Goal: Task Accomplishment & Management: Use online tool/utility

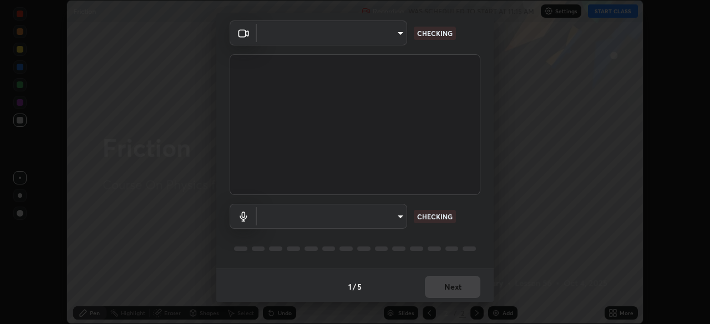
scroll to position [39, 0]
type input "b45de7ee0fa5affbd86f381d9850d11959442b20ac23425cf08cd12c60232317"
type input "default"
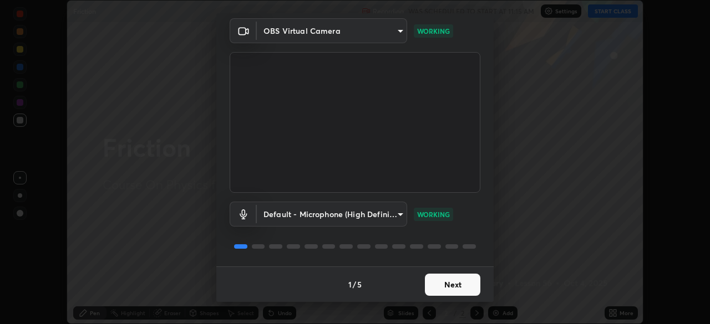
click at [444, 281] on button "Next" at bounding box center [452, 285] width 55 height 22
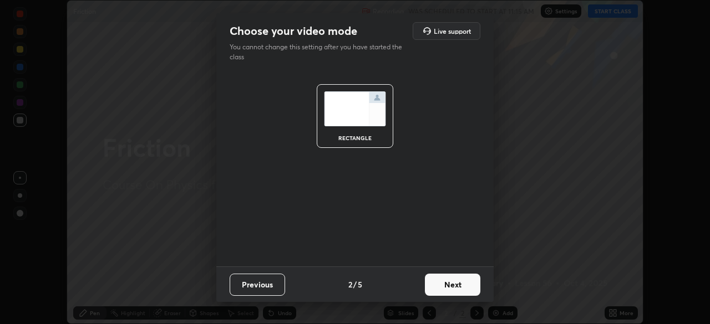
scroll to position [0, 0]
click at [449, 287] on button "Next" at bounding box center [452, 285] width 55 height 22
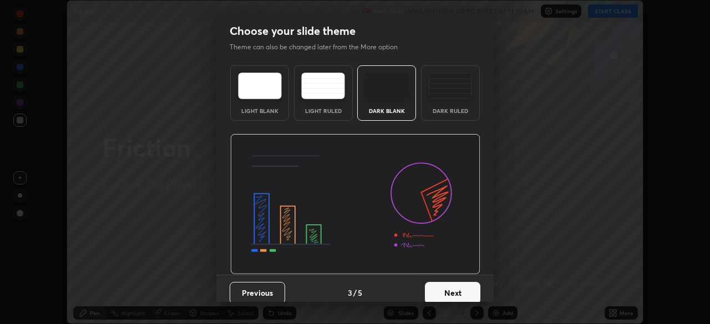
click at [451, 287] on button "Next" at bounding box center [452, 293] width 55 height 22
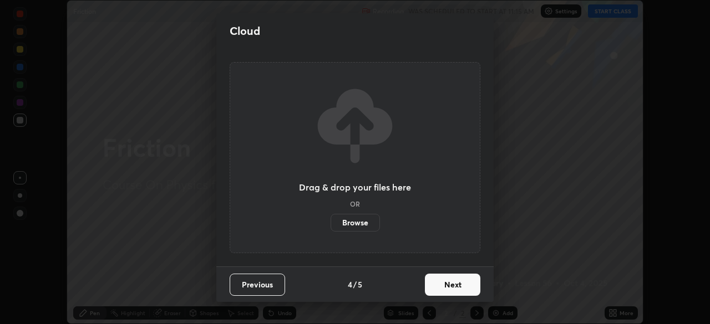
click at [446, 283] on button "Next" at bounding box center [452, 285] width 55 height 22
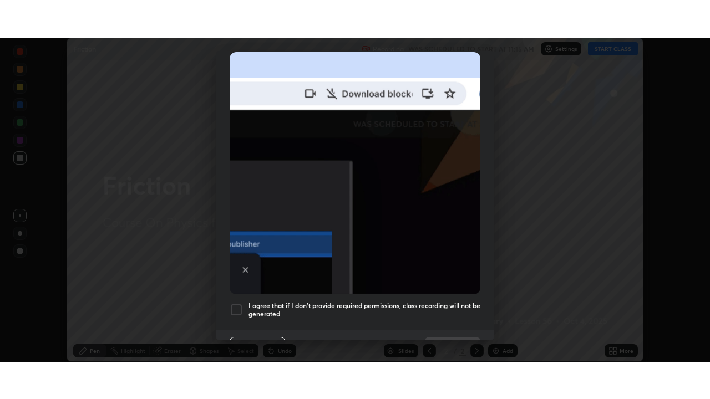
scroll to position [266, 0]
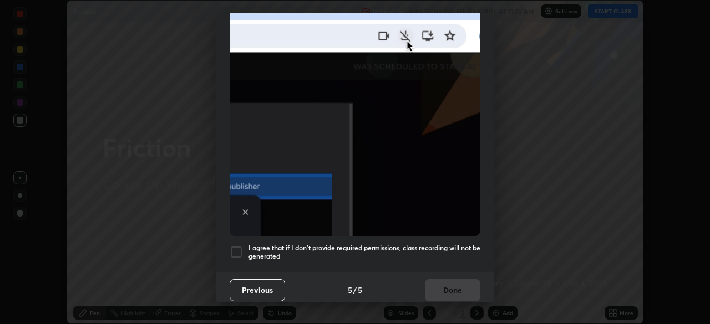
click at [421, 244] on h5 "I agree that if I don't provide required permissions, class recording will not …" at bounding box center [364, 252] width 232 height 17
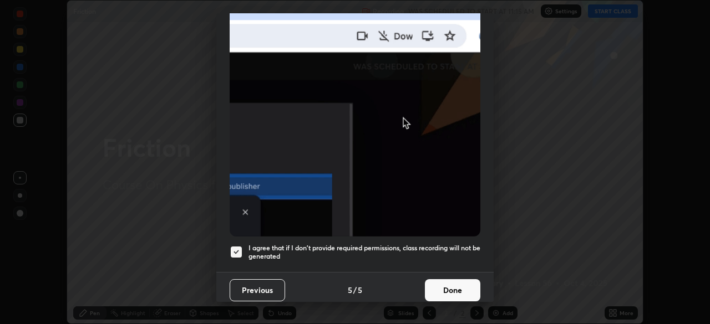
click at [453, 288] on button "Done" at bounding box center [452, 290] width 55 height 22
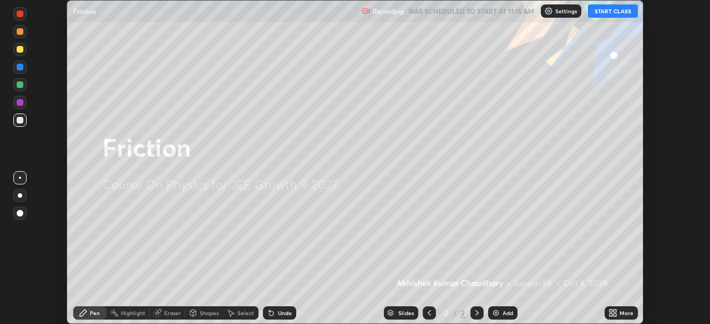
click at [495, 313] on img at bounding box center [495, 313] width 9 height 9
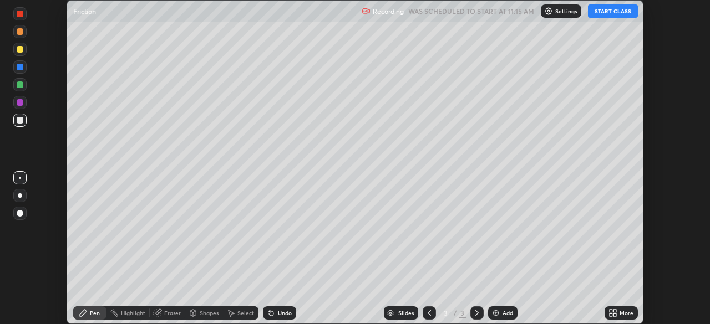
click at [611, 311] on icon at bounding box center [610, 311] width 3 height 3
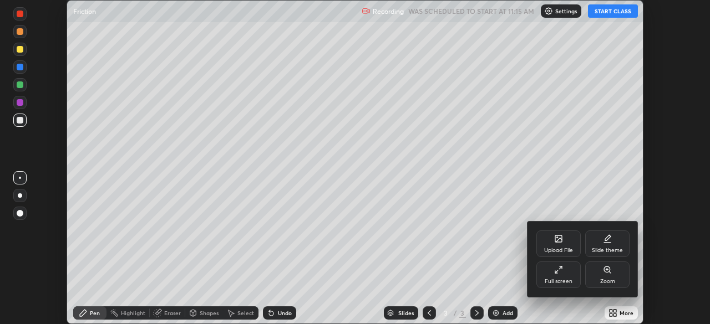
click at [558, 279] on div "Full screen" at bounding box center [559, 282] width 28 height 6
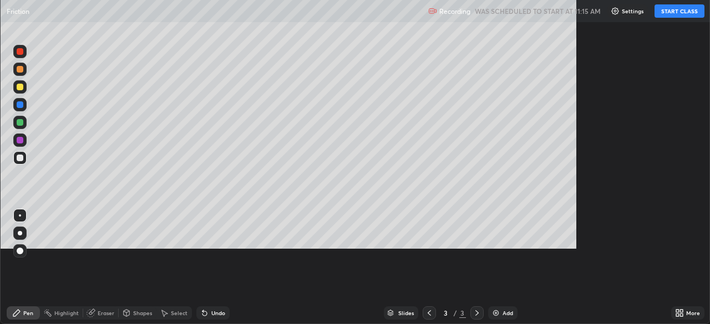
scroll to position [399, 710]
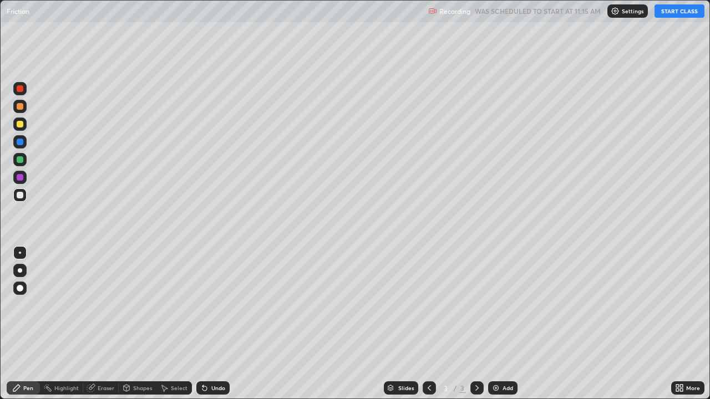
click at [688, 12] on button "START CLASS" at bounding box center [679, 10] width 50 height 13
click at [688, 9] on button "START CLASS" at bounding box center [679, 10] width 50 height 13
click at [688, 12] on button "START CLASS" at bounding box center [679, 10] width 50 height 13
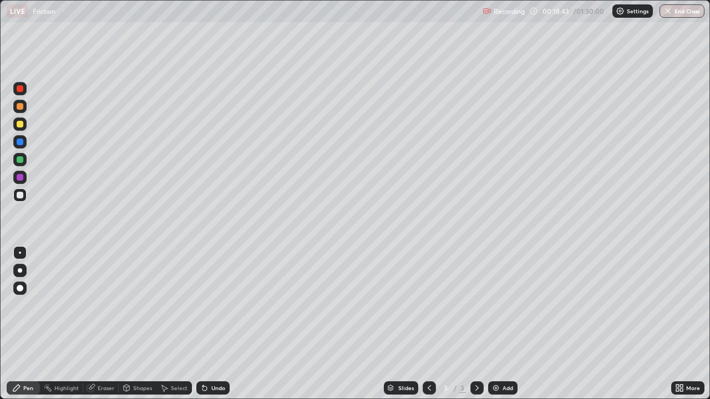
click at [21, 125] on div at bounding box center [20, 124] width 7 height 7
click at [20, 89] on div at bounding box center [20, 88] width 7 height 7
click at [19, 142] on div at bounding box center [20, 142] width 7 height 7
click at [138, 324] on div "Shapes" at bounding box center [138, 388] width 38 height 13
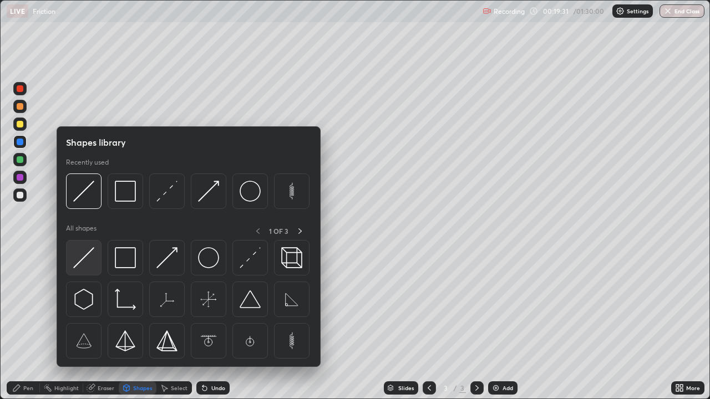
click at [85, 261] on img at bounding box center [83, 257] width 21 height 21
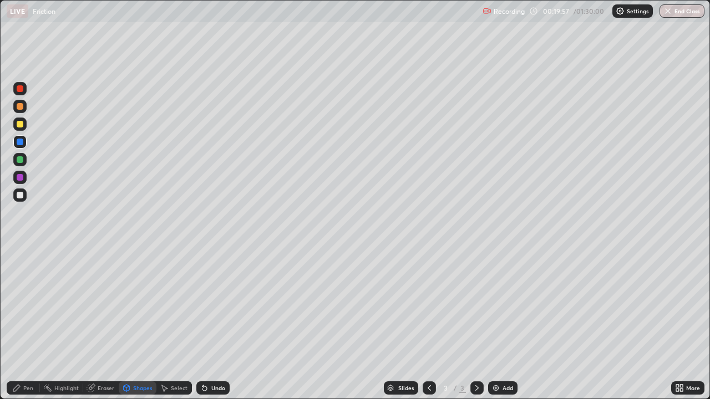
click at [129, 324] on icon at bounding box center [126, 388] width 9 height 9
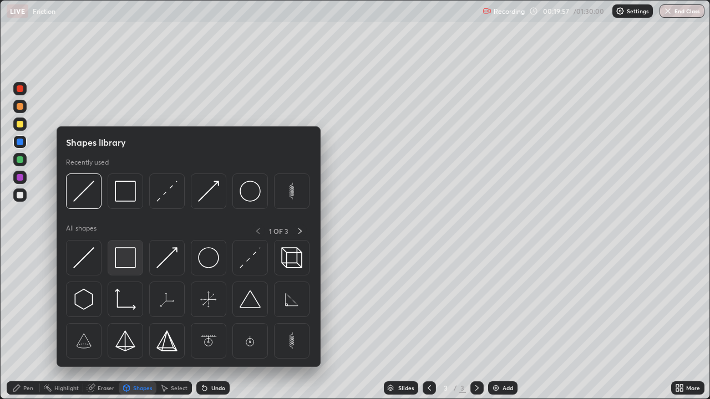
click at [128, 258] on img at bounding box center [125, 257] width 21 height 21
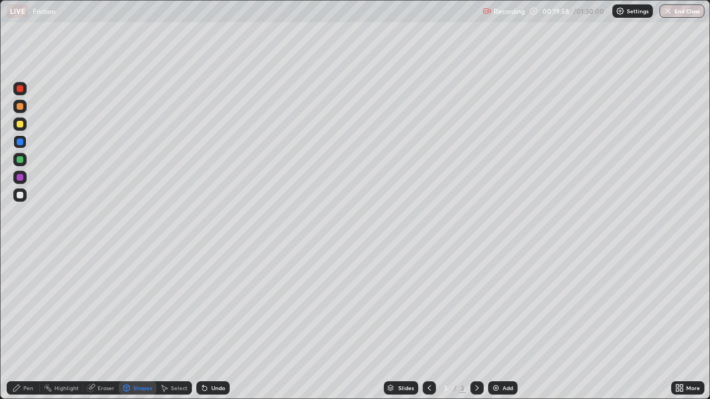
click at [17, 121] on div at bounding box center [19, 124] width 13 height 13
click at [144, 324] on div "Shapes" at bounding box center [142, 388] width 19 height 6
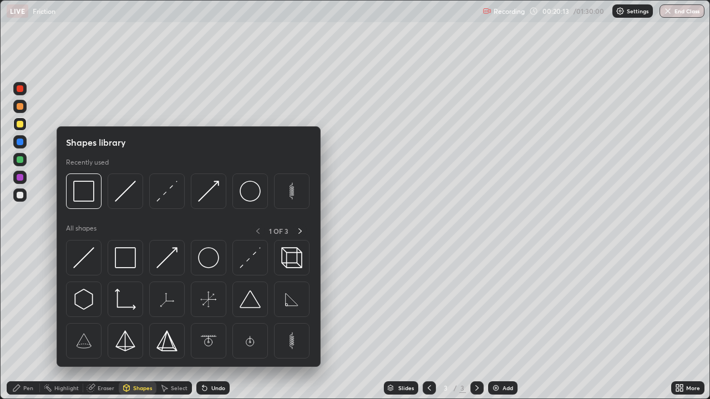
click at [83, 258] on img at bounding box center [83, 257] width 21 height 21
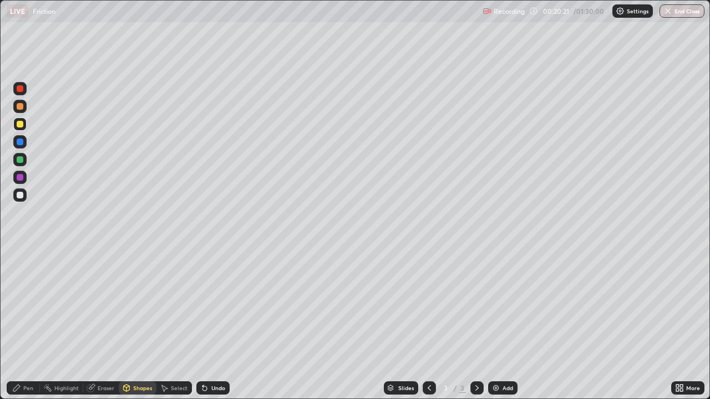
click at [145, 324] on div "Shapes" at bounding box center [142, 388] width 19 height 6
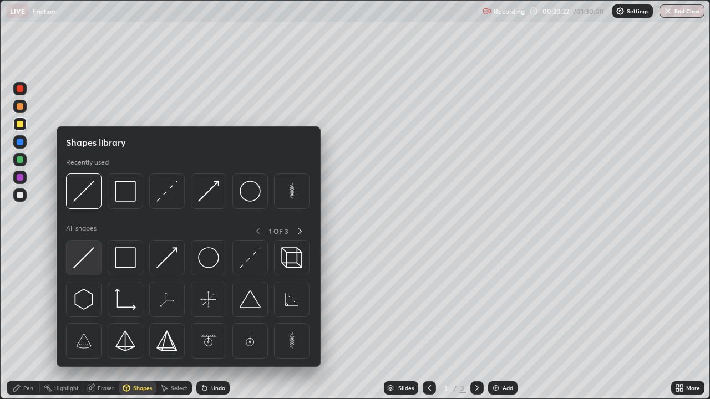
click at [88, 256] on img at bounding box center [83, 257] width 21 height 21
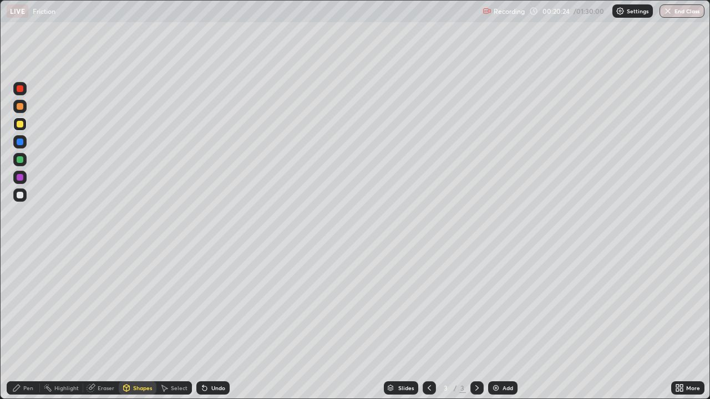
click at [204, 324] on icon at bounding box center [204, 389] width 4 height 4
click at [28, 324] on div "Pen" at bounding box center [28, 388] width 10 height 6
click at [20, 124] on div at bounding box center [20, 124] width 7 height 7
click at [207, 324] on icon at bounding box center [204, 388] width 9 height 9
click at [206, 324] on icon at bounding box center [204, 388] width 9 height 9
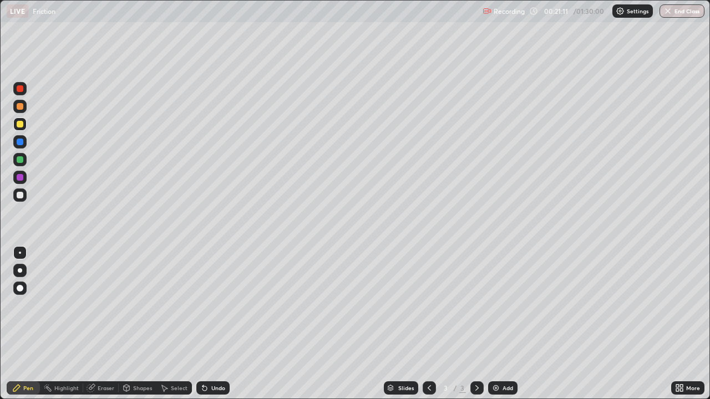
click at [203, 324] on icon at bounding box center [204, 389] width 4 height 4
click at [205, 324] on icon at bounding box center [204, 389] width 4 height 4
click at [20, 141] on div at bounding box center [20, 142] width 7 height 7
click at [18, 160] on div at bounding box center [20, 159] width 7 height 7
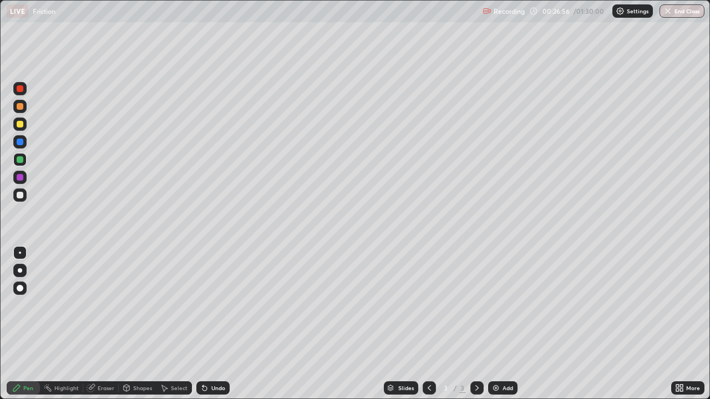
click at [22, 142] on div at bounding box center [20, 142] width 7 height 7
click at [138, 324] on div "Shapes" at bounding box center [138, 388] width 38 height 13
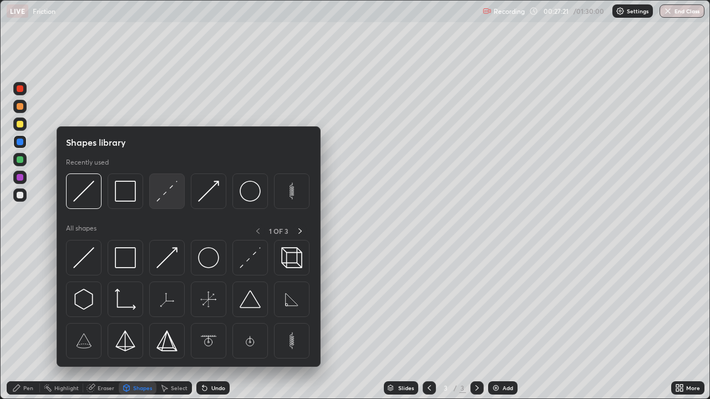
click at [167, 194] on img at bounding box center [166, 191] width 21 height 21
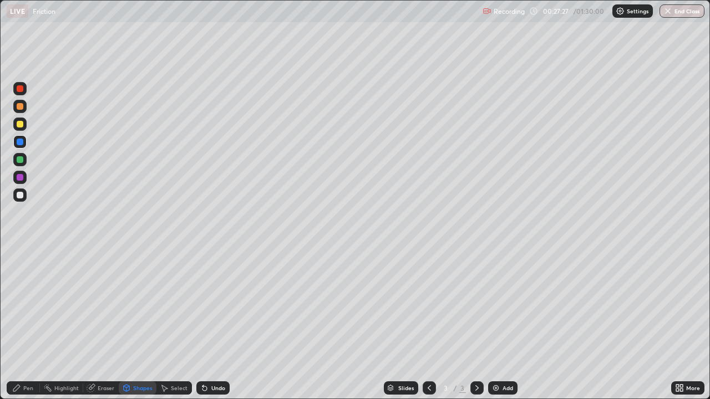
click at [201, 324] on icon at bounding box center [204, 388] width 9 height 9
click at [133, 324] on div "Shapes" at bounding box center [138, 388] width 38 height 13
click at [20, 121] on div at bounding box center [20, 124] width 7 height 7
click at [104, 324] on div "Eraser" at bounding box center [106, 388] width 17 height 6
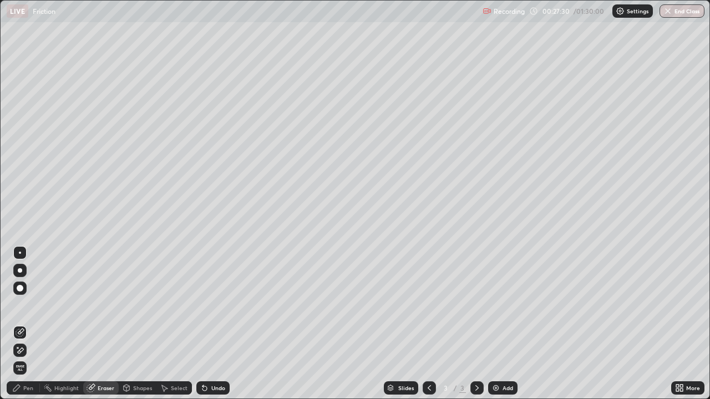
click at [143, 324] on div "Shapes" at bounding box center [142, 388] width 19 height 6
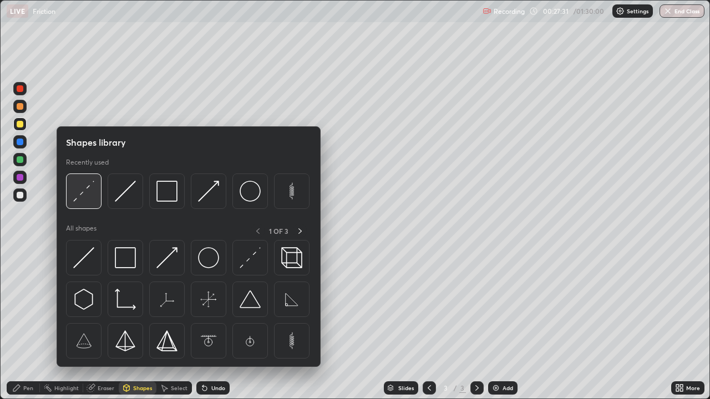
click at [86, 188] on img at bounding box center [83, 191] width 21 height 21
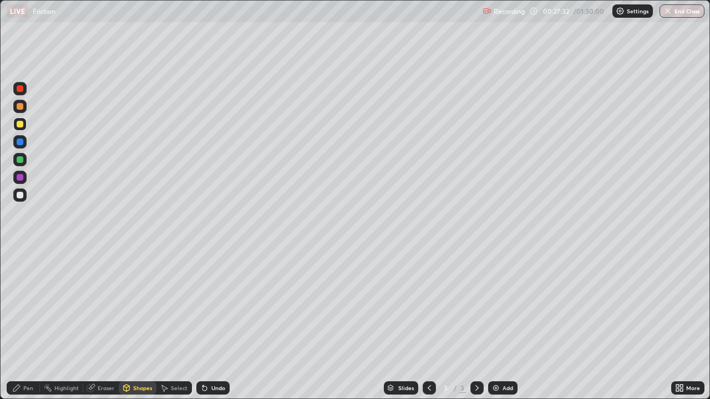
click at [26, 324] on div "Pen" at bounding box center [28, 388] width 10 height 6
click at [19, 272] on div at bounding box center [20, 270] width 4 height 4
click at [211, 324] on div "Undo" at bounding box center [218, 388] width 14 height 6
click at [125, 324] on icon at bounding box center [127, 388] width 6 height 2
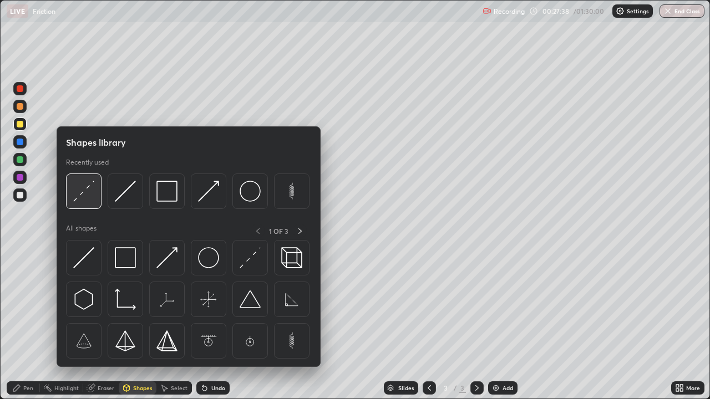
click at [88, 194] on img at bounding box center [83, 191] width 21 height 21
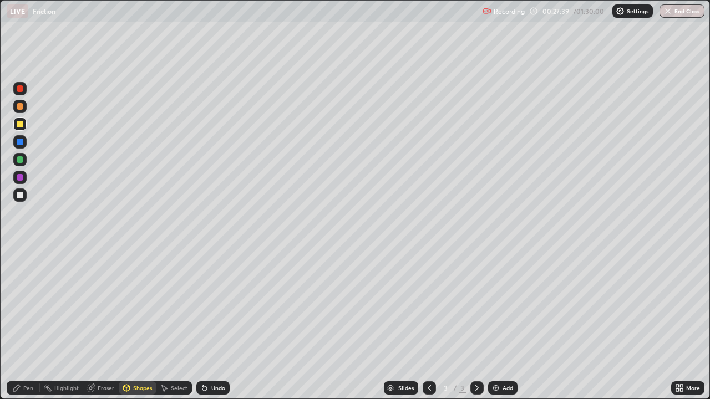
click at [18, 88] on div at bounding box center [20, 88] width 7 height 7
click at [28, 324] on div "Pen" at bounding box center [28, 388] width 10 height 6
click at [18, 270] on div at bounding box center [20, 270] width 4 height 4
click at [18, 160] on div at bounding box center [20, 159] width 7 height 7
click at [18, 179] on div at bounding box center [20, 177] width 7 height 7
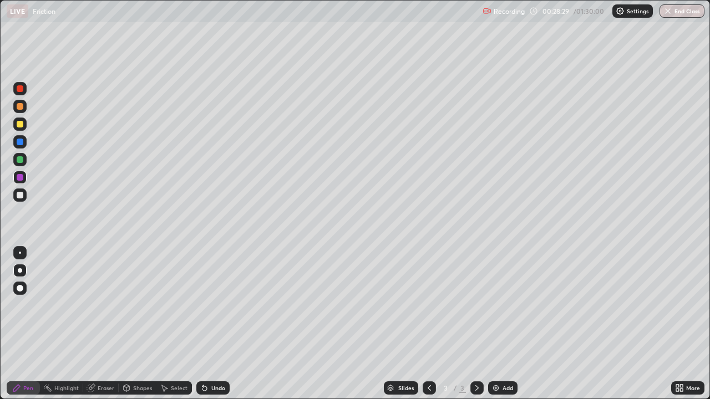
click at [18, 194] on div at bounding box center [20, 195] width 7 height 7
click at [19, 142] on div at bounding box center [20, 142] width 7 height 7
click at [215, 324] on div "Undo" at bounding box center [218, 388] width 14 height 6
click at [209, 324] on div "Undo" at bounding box center [212, 388] width 33 height 13
click at [202, 324] on icon at bounding box center [202, 385] width 1 height 1
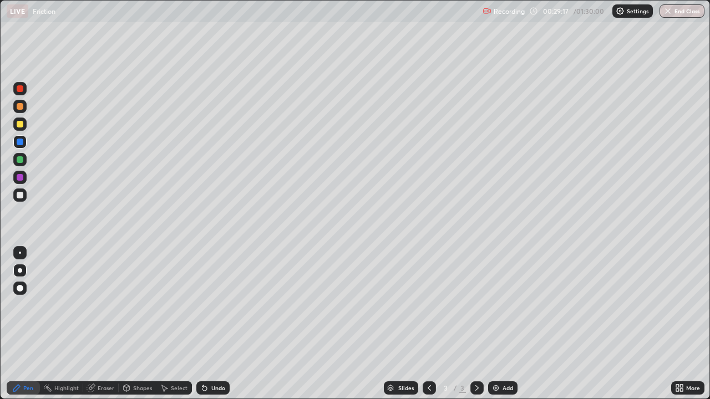
click at [21, 177] on div at bounding box center [20, 177] width 7 height 7
click at [131, 324] on div "Shapes" at bounding box center [138, 388] width 38 height 13
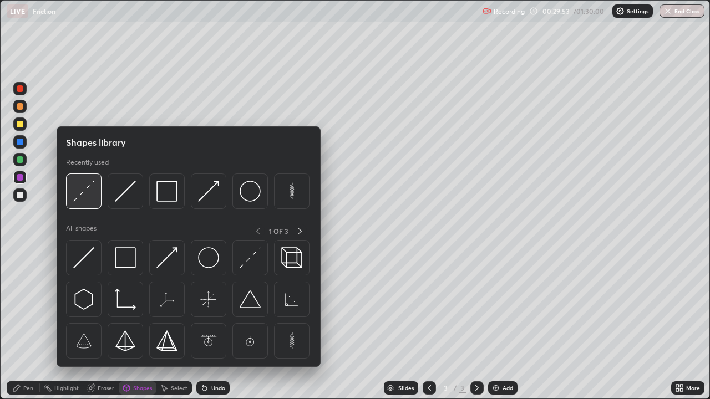
click at [85, 186] on img at bounding box center [83, 191] width 21 height 21
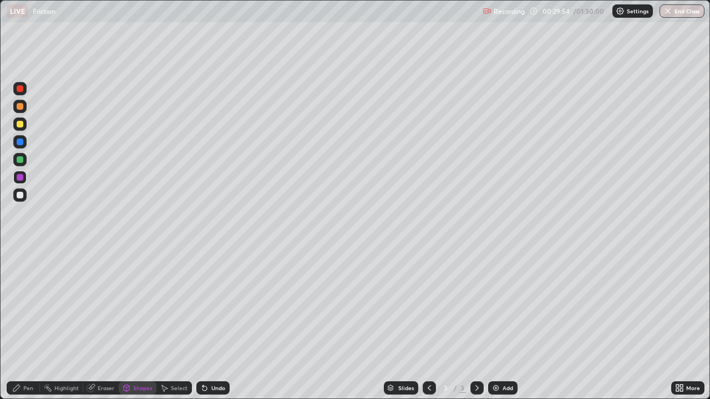
click at [20, 195] on div at bounding box center [20, 195] width 7 height 7
click at [27, 324] on div "Pen" at bounding box center [28, 388] width 10 height 6
click at [21, 271] on div at bounding box center [20, 270] width 4 height 4
click at [98, 324] on div "Eraser" at bounding box center [106, 388] width 17 height 6
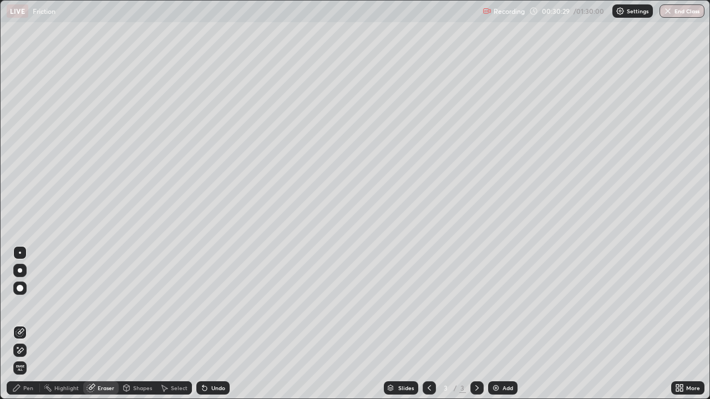
click at [30, 324] on div "Pen" at bounding box center [28, 388] width 10 height 6
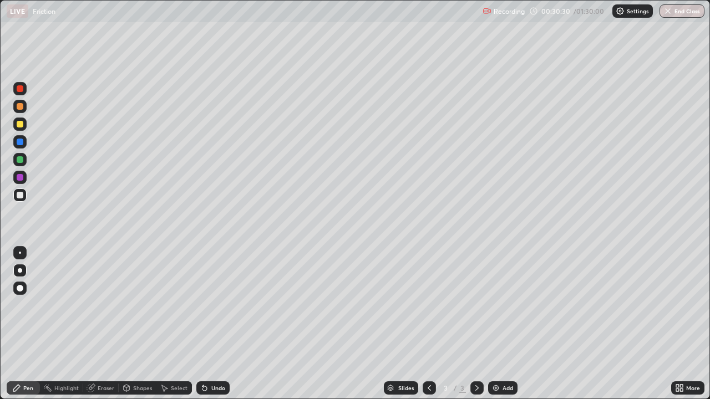
click at [18, 196] on div at bounding box center [20, 195] width 7 height 7
click at [23, 180] on div at bounding box center [19, 177] width 13 height 13
click at [497, 324] on img at bounding box center [495, 388] width 9 height 9
click at [143, 324] on div "Shapes" at bounding box center [142, 388] width 19 height 6
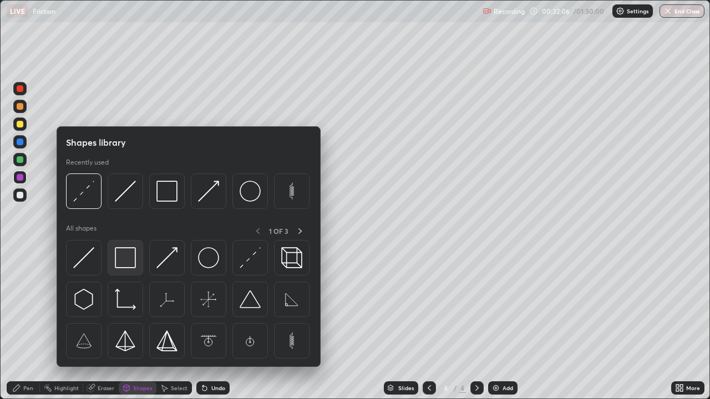
click at [121, 256] on img at bounding box center [125, 257] width 21 height 21
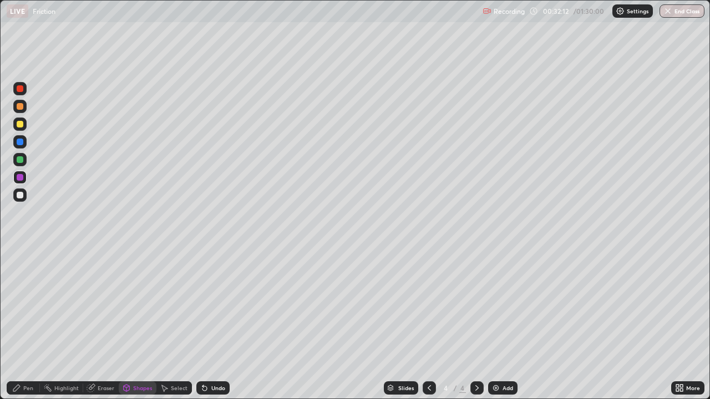
click at [202, 324] on icon at bounding box center [204, 389] width 4 height 4
click at [142, 324] on div "Shapes" at bounding box center [142, 388] width 19 height 6
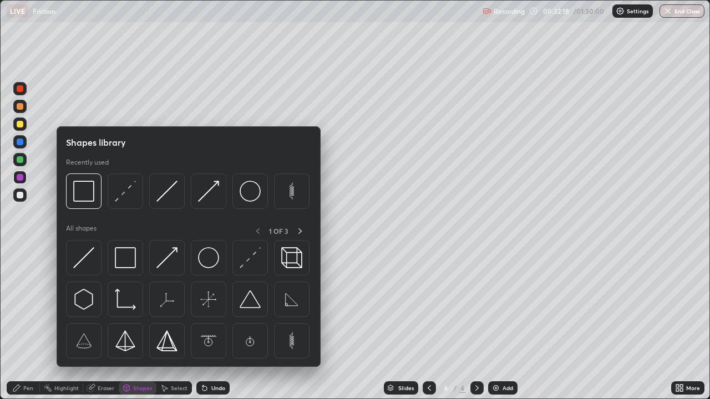
click at [27, 324] on div "Pen" at bounding box center [28, 388] width 10 height 6
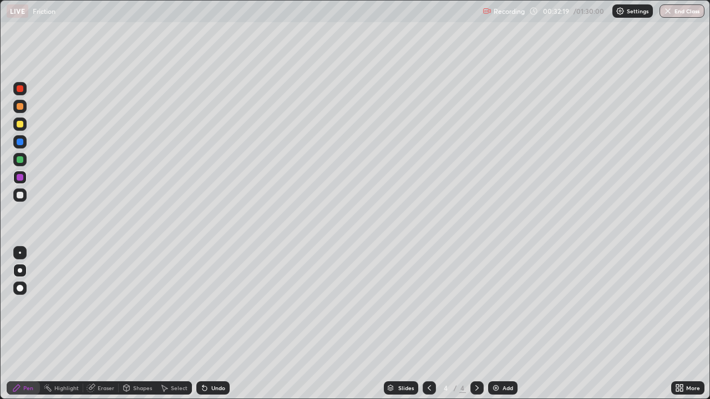
click at [28, 324] on div "Pen" at bounding box center [28, 388] width 10 height 6
click at [138, 324] on div "Shapes" at bounding box center [142, 388] width 19 height 6
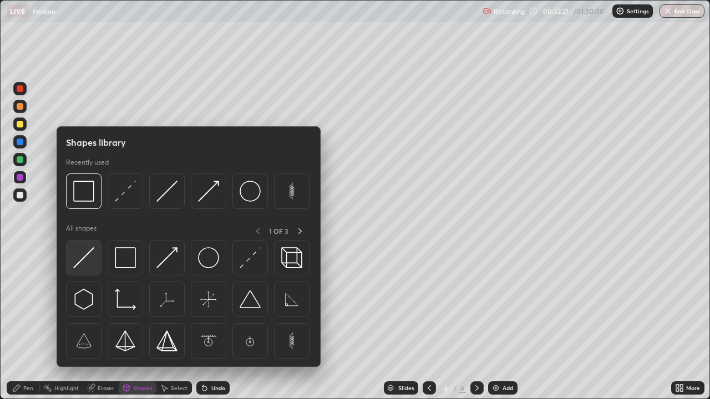
click at [90, 257] on img at bounding box center [83, 257] width 21 height 21
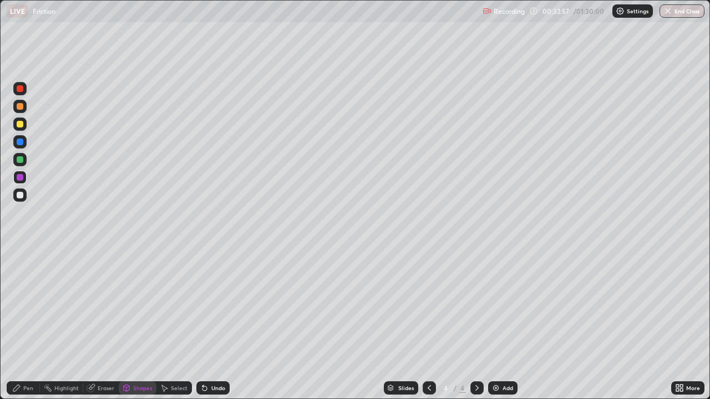
click at [17, 324] on icon at bounding box center [16, 388] width 7 height 7
click at [20, 160] on div at bounding box center [20, 159] width 7 height 7
click at [21, 159] on div at bounding box center [20, 159] width 7 height 7
click at [133, 324] on div "Shapes" at bounding box center [142, 388] width 19 height 6
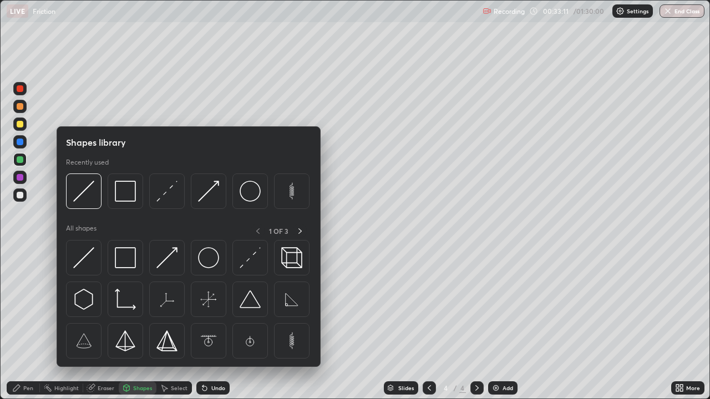
click at [83, 263] on img at bounding box center [83, 257] width 21 height 21
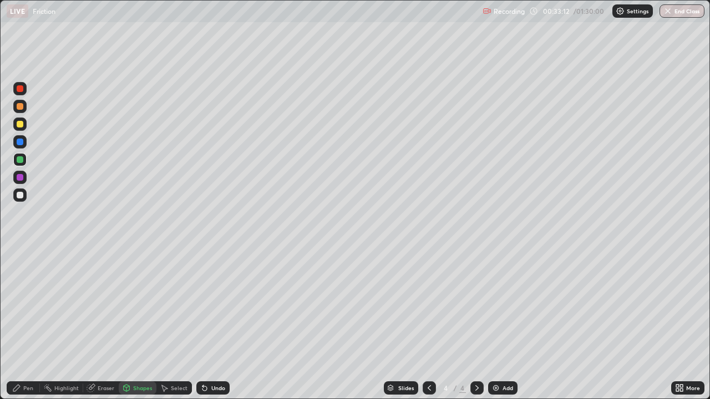
click at [22, 86] on div at bounding box center [20, 88] width 7 height 7
click at [28, 324] on div "Pen" at bounding box center [28, 388] width 10 height 6
click at [21, 85] on div at bounding box center [20, 88] width 7 height 7
click at [160, 324] on icon at bounding box center [164, 388] width 9 height 9
click at [135, 324] on div "Shapes" at bounding box center [142, 388] width 19 height 6
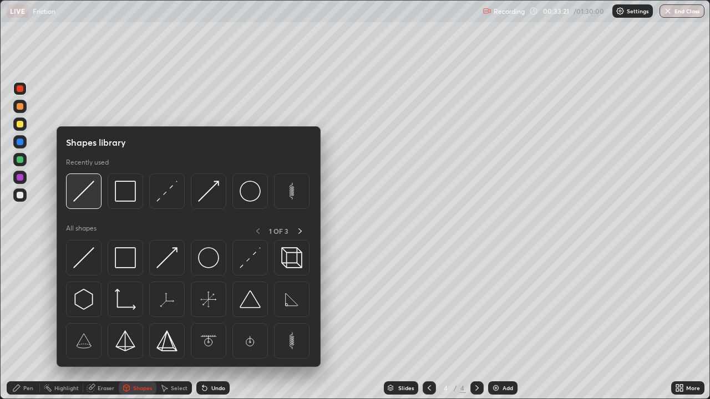
click at [87, 192] on img at bounding box center [83, 191] width 21 height 21
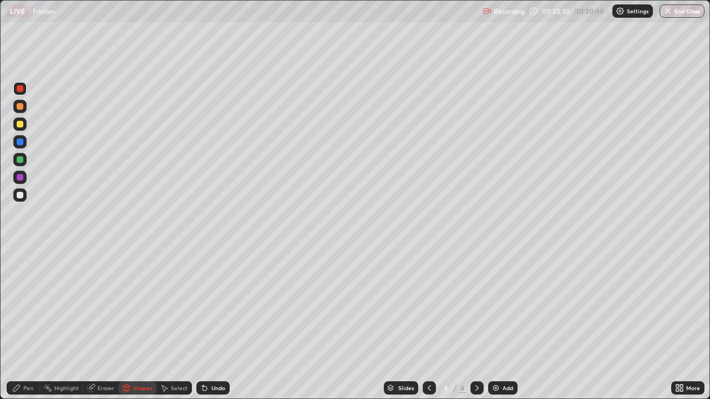
click at [139, 324] on div "Shapes" at bounding box center [142, 388] width 19 height 6
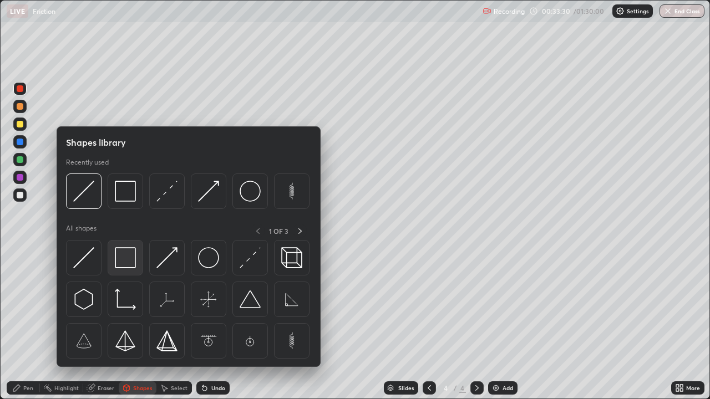
click at [125, 255] on img at bounding box center [125, 257] width 21 height 21
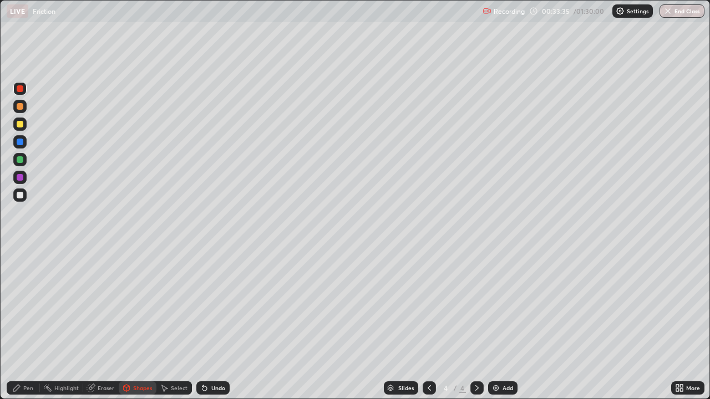
click at [126, 324] on icon at bounding box center [126, 390] width 0 height 4
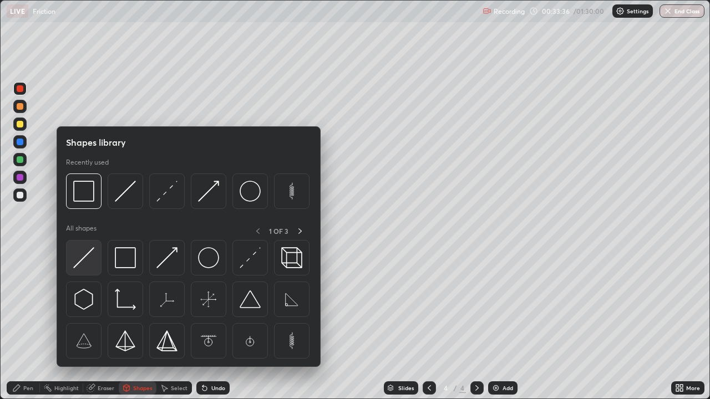
click at [84, 259] on img at bounding box center [83, 257] width 21 height 21
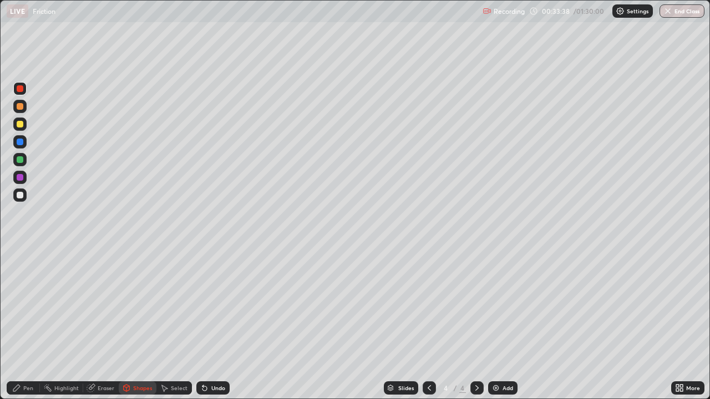
click at [24, 324] on div "Pen" at bounding box center [28, 388] width 10 height 6
click at [21, 87] on div at bounding box center [20, 88] width 7 height 7
click at [22, 159] on div at bounding box center [20, 159] width 7 height 7
click at [20, 177] on div at bounding box center [20, 177] width 7 height 7
click at [20, 195] on div at bounding box center [20, 195] width 7 height 7
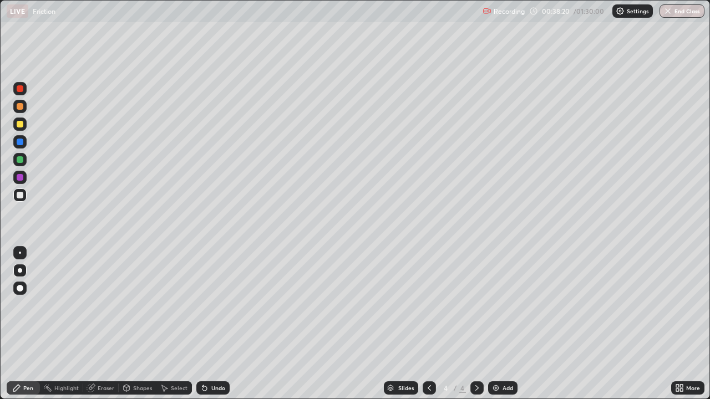
click at [20, 253] on div at bounding box center [20, 253] width 2 height 2
click at [495, 324] on img at bounding box center [495, 388] width 9 height 9
click at [20, 124] on div at bounding box center [20, 124] width 7 height 7
click at [432, 324] on icon at bounding box center [429, 388] width 9 height 9
click at [20, 160] on div at bounding box center [20, 159] width 7 height 7
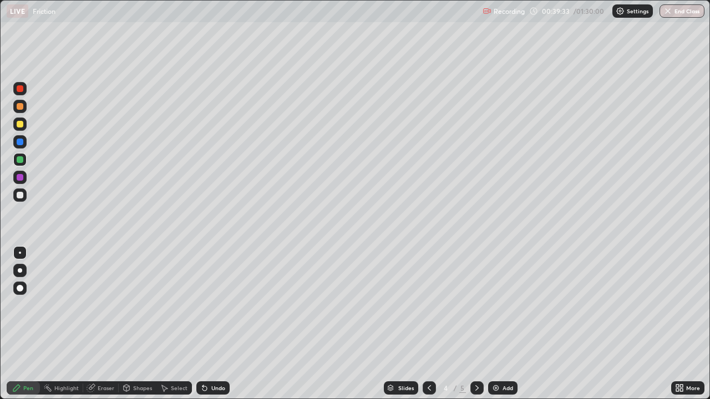
click at [430, 324] on icon at bounding box center [429, 388] width 9 height 9
click at [476, 324] on icon at bounding box center [476, 388] width 9 height 9
click at [20, 124] on div at bounding box center [20, 124] width 7 height 7
click at [19, 86] on div at bounding box center [20, 88] width 7 height 7
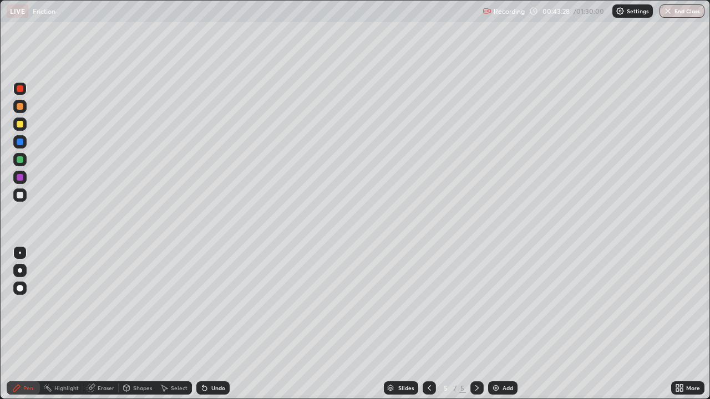
click at [428, 324] on icon at bounding box center [429, 388] width 9 height 9
click at [23, 156] on div at bounding box center [19, 159] width 13 height 13
click at [478, 324] on icon at bounding box center [476, 388] width 9 height 9
click at [20, 195] on div at bounding box center [20, 195] width 7 height 7
click at [430, 324] on icon at bounding box center [429, 388] width 9 height 9
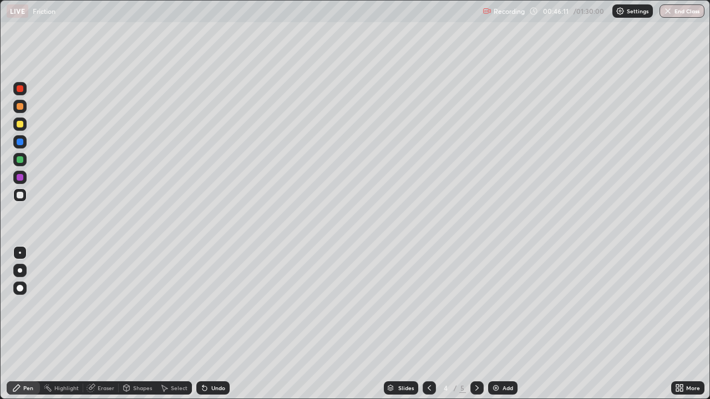
click at [477, 324] on icon at bounding box center [476, 388] width 9 height 9
click at [431, 324] on icon at bounding box center [429, 388] width 9 height 9
click at [477, 324] on icon at bounding box center [476, 388] width 9 height 9
click at [216, 324] on div "Undo" at bounding box center [218, 388] width 14 height 6
click at [214, 324] on div "Undo" at bounding box center [218, 388] width 14 height 6
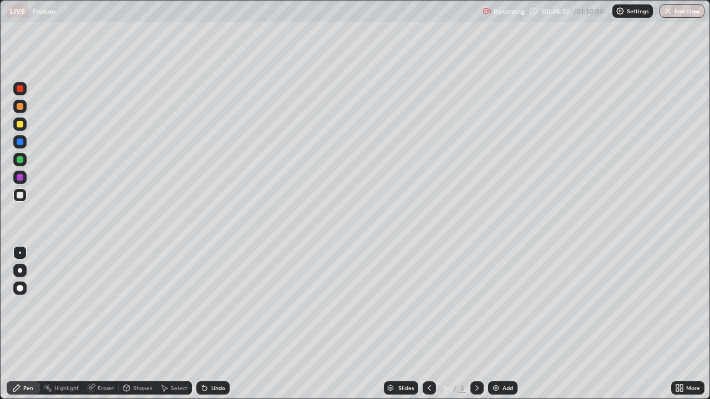
click at [216, 324] on div "Undo" at bounding box center [218, 388] width 14 height 6
click at [217, 324] on div "Undo" at bounding box center [218, 388] width 14 height 6
click at [20, 142] on div at bounding box center [20, 142] width 7 height 7
click at [20, 195] on div at bounding box center [20, 195] width 7 height 7
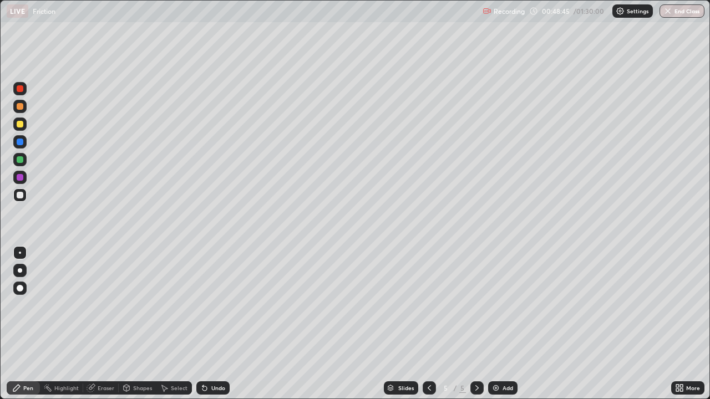
click at [21, 177] on div at bounding box center [20, 177] width 7 height 7
click at [428, 324] on icon at bounding box center [429, 388] width 3 height 6
click at [21, 160] on div at bounding box center [20, 159] width 7 height 7
click at [478, 324] on icon at bounding box center [476, 388] width 9 height 9
click at [428, 324] on icon at bounding box center [429, 388] width 9 height 9
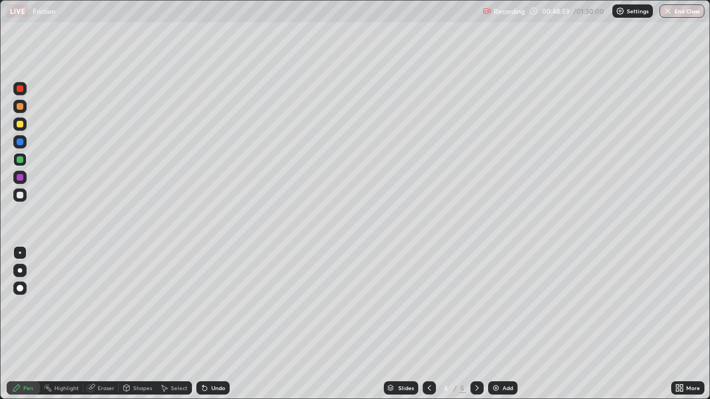
click at [425, 324] on icon at bounding box center [429, 388] width 9 height 9
click at [478, 324] on icon at bounding box center [476, 388] width 9 height 9
click at [477, 324] on icon at bounding box center [476, 388] width 9 height 9
click at [20, 142] on div at bounding box center [20, 142] width 7 height 7
click at [476, 324] on icon at bounding box center [476, 388] width 9 height 9
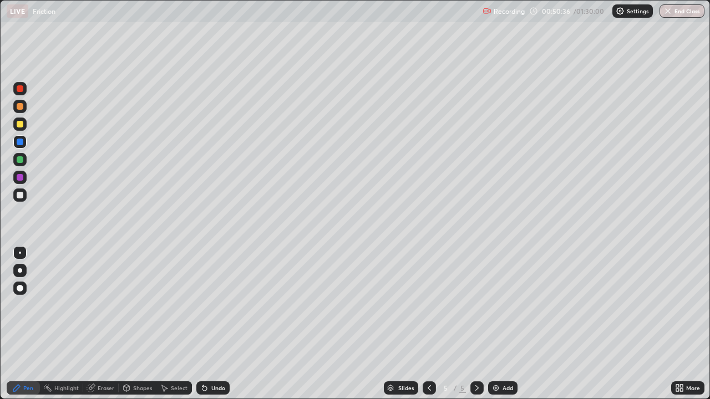
click at [502, 324] on div "Add" at bounding box center [507, 388] width 11 height 6
click at [20, 195] on div at bounding box center [20, 195] width 7 height 7
click at [428, 324] on icon at bounding box center [429, 388] width 9 height 9
click at [472, 324] on icon at bounding box center [476, 388] width 9 height 9
click at [32, 324] on div "Pen" at bounding box center [23, 388] width 33 height 13
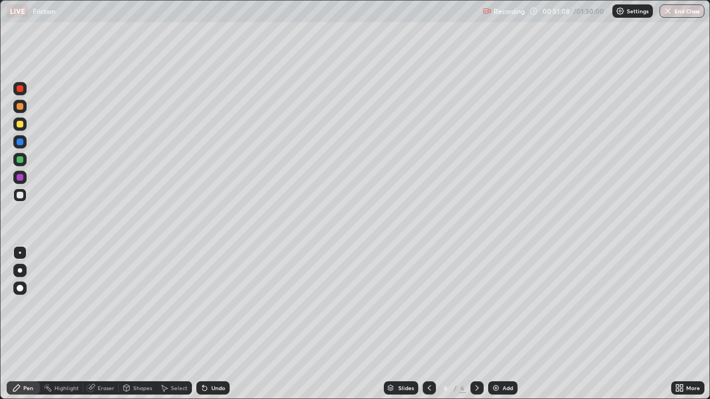
click at [20, 124] on div at bounding box center [20, 124] width 7 height 7
click at [22, 124] on div at bounding box center [20, 124] width 7 height 7
click at [19, 144] on div at bounding box center [20, 142] width 7 height 7
click at [20, 195] on div at bounding box center [20, 195] width 7 height 7
click at [21, 89] on div at bounding box center [20, 88] width 7 height 7
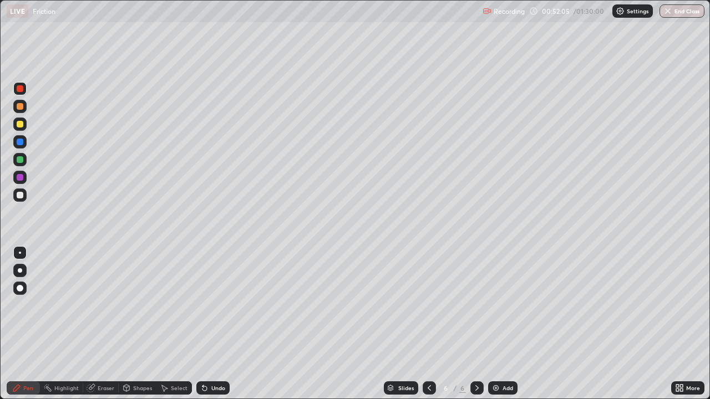
click at [476, 324] on icon at bounding box center [476, 388] width 9 height 9
click at [430, 324] on icon at bounding box center [429, 388] width 9 height 9
click at [20, 160] on div at bounding box center [20, 159] width 7 height 7
click at [477, 324] on icon at bounding box center [476, 388] width 9 height 9
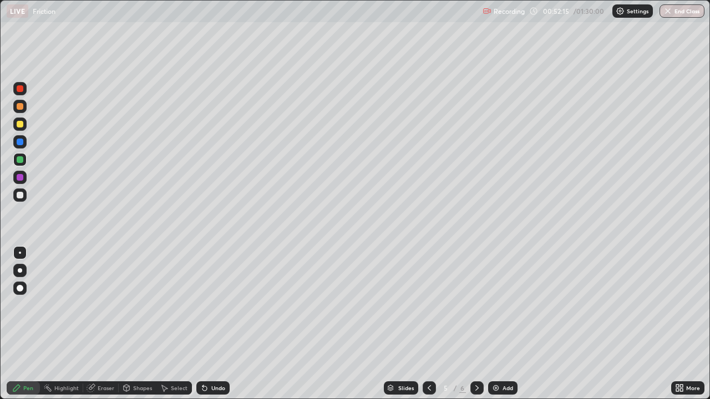
click at [476, 324] on icon at bounding box center [476, 388] width 9 height 9
click at [20, 271] on div at bounding box center [20, 270] width 4 height 4
click at [22, 194] on div at bounding box center [20, 195] width 7 height 7
click at [19, 253] on div at bounding box center [20, 253] width 2 height 2
click at [430, 324] on icon at bounding box center [429, 388] width 9 height 9
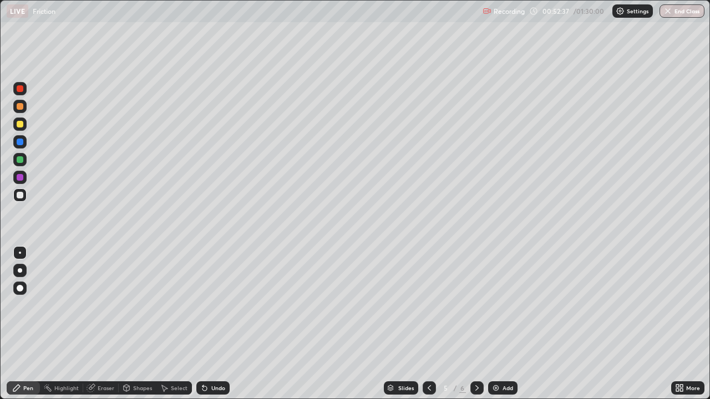
click at [476, 324] on icon at bounding box center [476, 388] width 9 height 9
click at [28, 324] on div "Pen" at bounding box center [28, 388] width 10 height 6
click at [20, 177] on div at bounding box center [20, 177] width 7 height 7
click at [430, 324] on icon at bounding box center [429, 388] width 9 height 9
click at [428, 324] on icon at bounding box center [429, 388] width 9 height 9
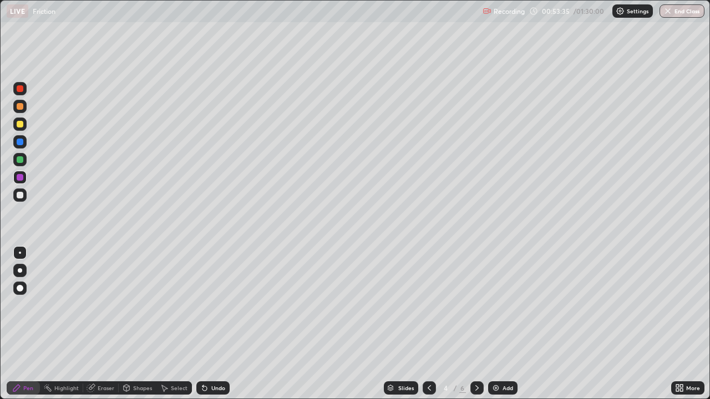
click at [20, 160] on div at bounding box center [20, 159] width 7 height 7
click at [429, 324] on icon at bounding box center [429, 388] width 9 height 9
click at [432, 324] on icon at bounding box center [429, 388] width 9 height 9
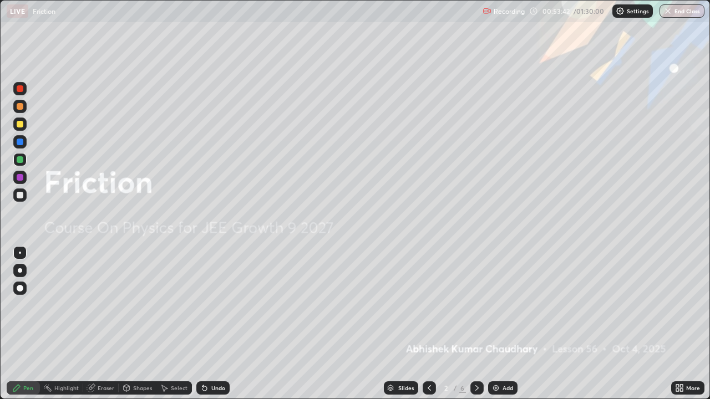
click at [474, 324] on icon at bounding box center [476, 388] width 9 height 9
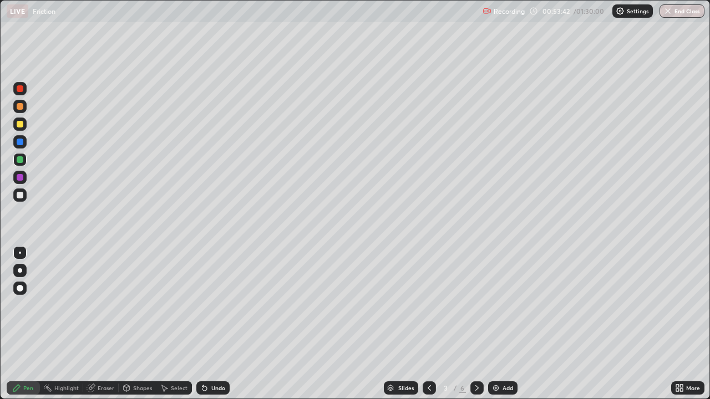
click at [475, 324] on icon at bounding box center [476, 388] width 9 height 9
click at [476, 324] on icon at bounding box center [476, 388] width 3 height 6
click at [20, 124] on div at bounding box center [20, 124] width 7 height 7
click at [225, 324] on div "Undo" at bounding box center [212, 388] width 33 height 13
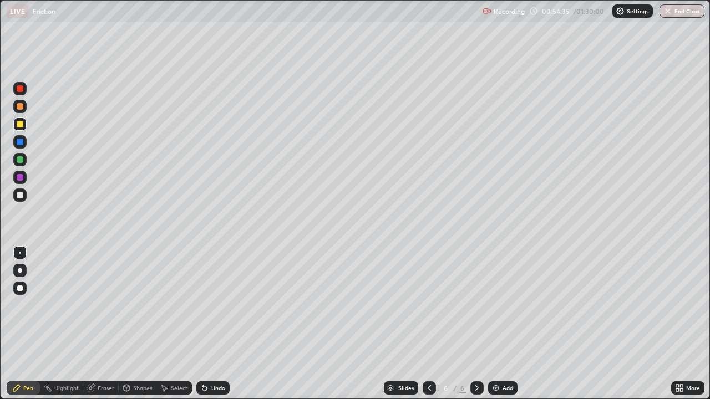
click at [207, 324] on icon at bounding box center [204, 388] width 9 height 9
click at [431, 324] on icon at bounding box center [429, 388] width 9 height 9
click at [430, 324] on icon at bounding box center [429, 388] width 9 height 9
click at [22, 159] on div at bounding box center [20, 159] width 7 height 7
click at [20, 126] on div at bounding box center [20, 124] width 7 height 7
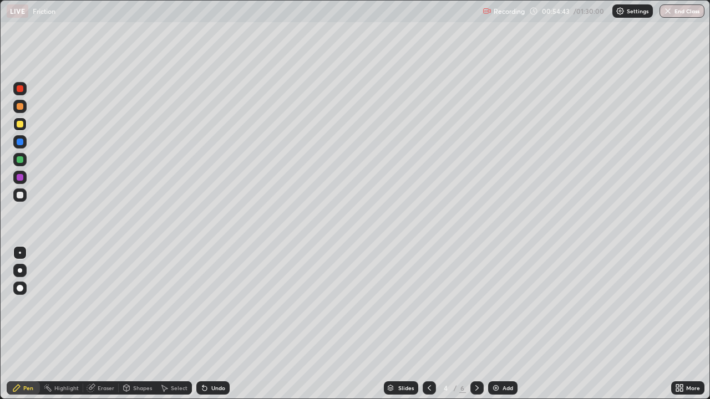
click at [21, 159] on div at bounding box center [20, 159] width 7 height 7
click at [425, 324] on icon at bounding box center [429, 388] width 9 height 9
click at [428, 324] on icon at bounding box center [429, 388] width 9 height 9
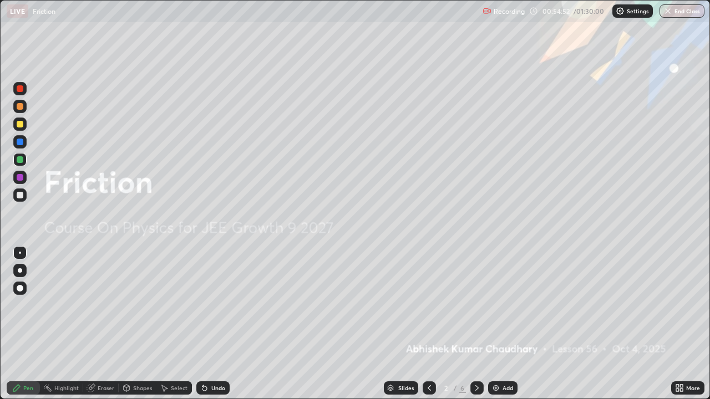
click at [473, 324] on icon at bounding box center [476, 388] width 9 height 9
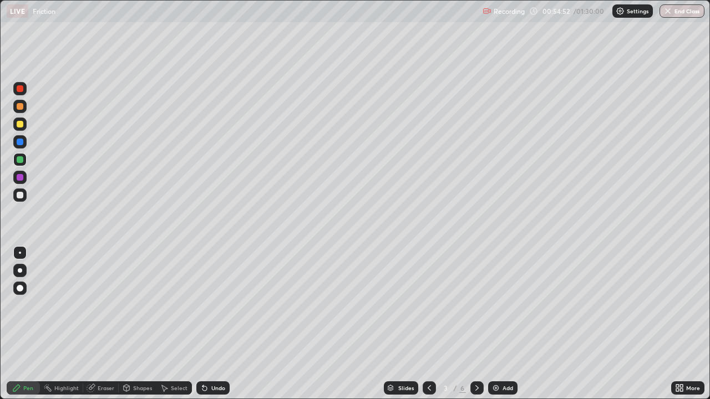
click at [475, 324] on icon at bounding box center [476, 388] width 9 height 9
click at [474, 324] on icon at bounding box center [476, 388] width 9 height 9
click at [428, 324] on icon at bounding box center [429, 388] width 9 height 9
click at [429, 324] on icon at bounding box center [429, 388] width 3 height 6
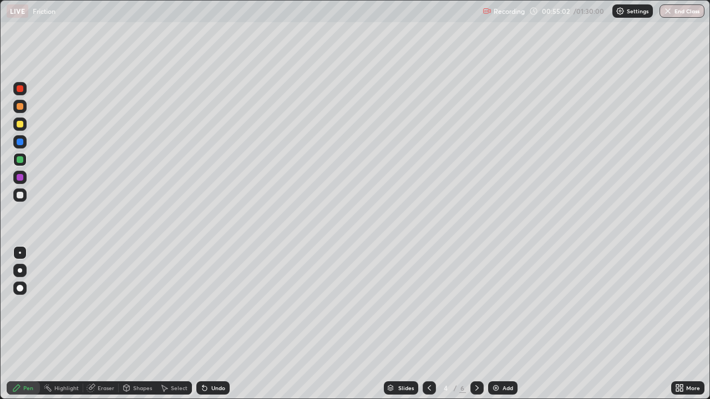
click at [473, 324] on icon at bounding box center [476, 388] width 9 height 9
click at [472, 324] on icon at bounding box center [476, 388] width 9 height 9
click at [477, 324] on icon at bounding box center [476, 388] width 9 height 9
click at [493, 324] on img at bounding box center [495, 388] width 9 height 9
click at [20, 88] on div at bounding box center [20, 88] width 7 height 7
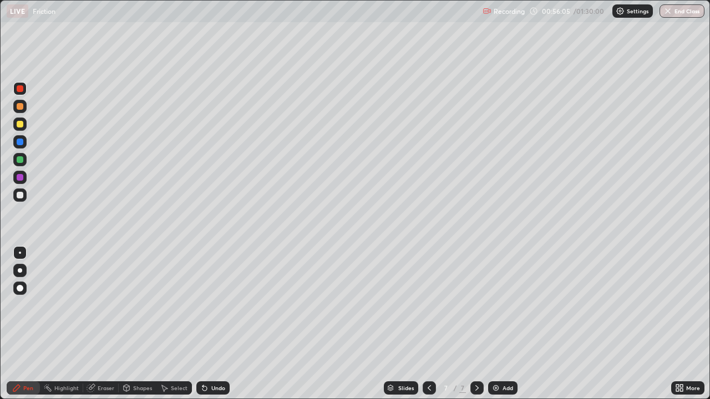
click at [140, 324] on div "Shapes" at bounding box center [142, 388] width 19 height 6
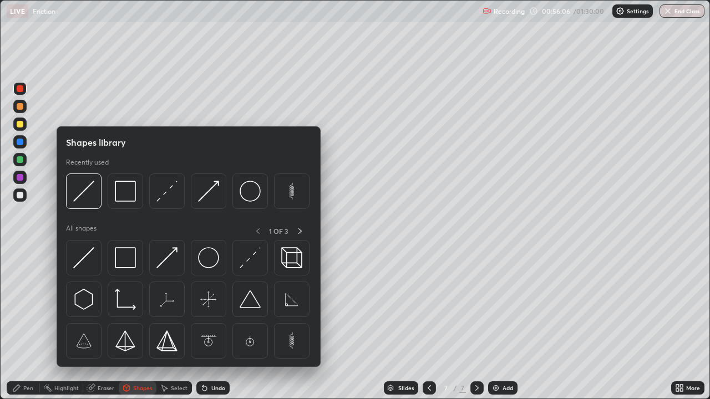
click at [88, 256] on img at bounding box center [83, 257] width 21 height 21
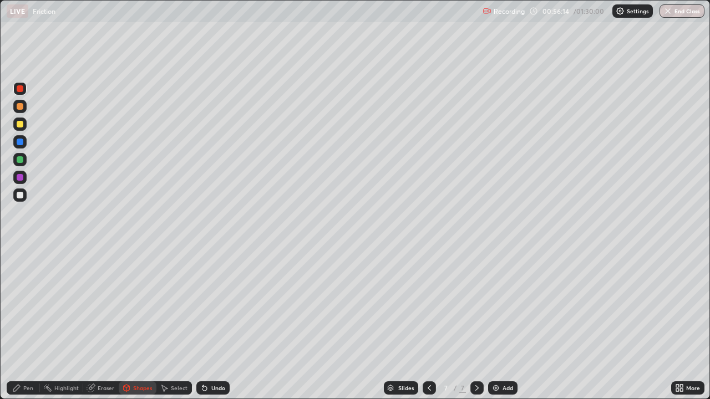
click at [137, 324] on div "Shapes" at bounding box center [142, 388] width 19 height 6
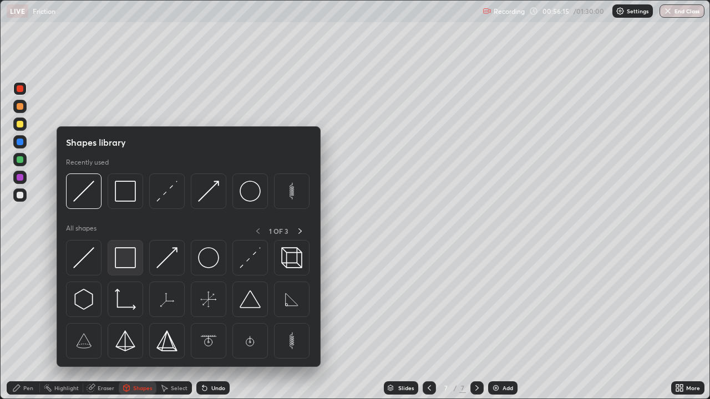
click at [128, 260] on img at bounding box center [125, 257] width 21 height 21
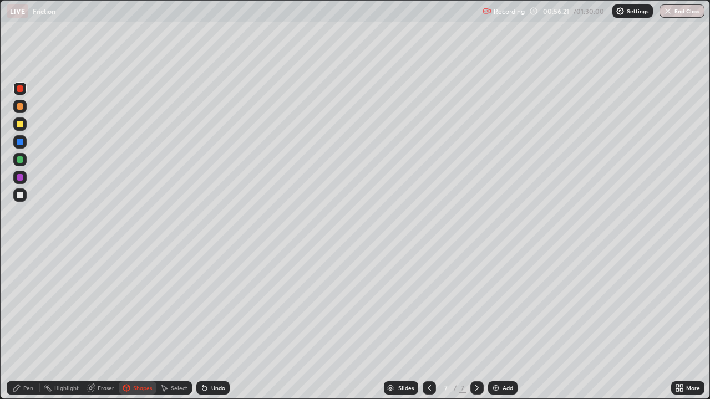
click at [29, 324] on div "Pen" at bounding box center [28, 388] width 10 height 6
click at [130, 324] on icon at bounding box center [126, 388] width 9 height 9
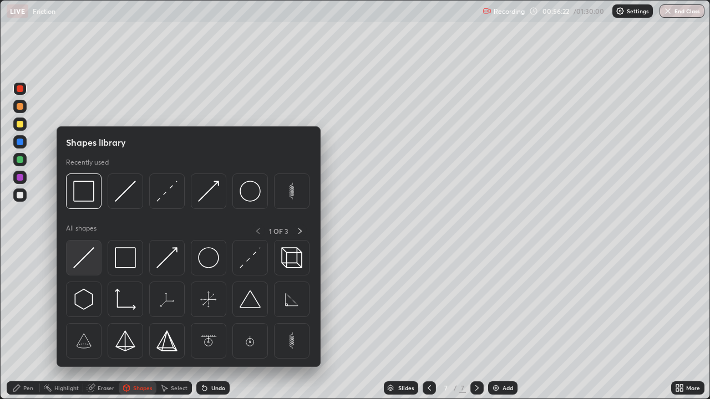
click at [88, 259] on img at bounding box center [83, 257] width 21 height 21
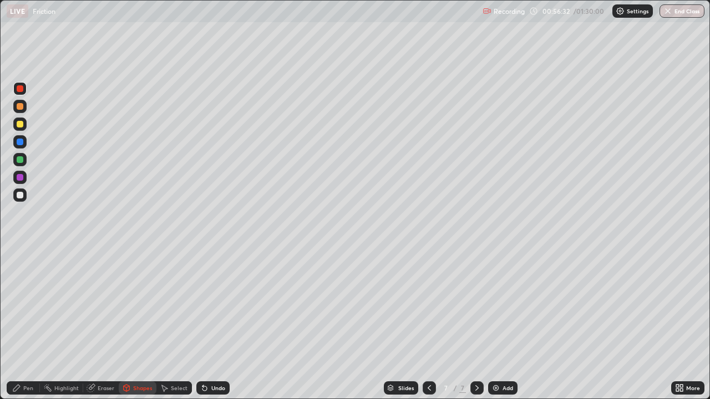
click at [31, 324] on div "Pen" at bounding box center [28, 388] width 10 height 6
click at [139, 324] on div "Shapes" at bounding box center [142, 388] width 19 height 6
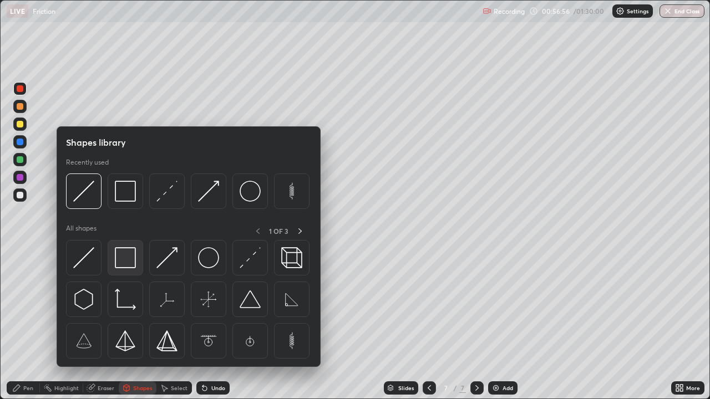
click at [124, 260] on img at bounding box center [125, 257] width 21 height 21
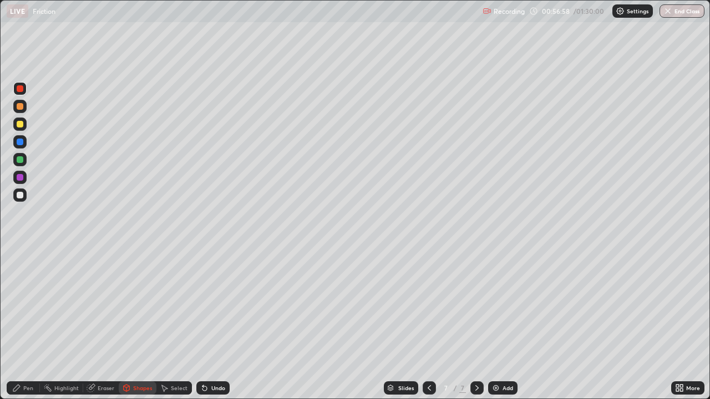
click at [21, 158] on div at bounding box center [20, 159] width 7 height 7
click at [148, 324] on div "Shapes" at bounding box center [142, 388] width 19 height 6
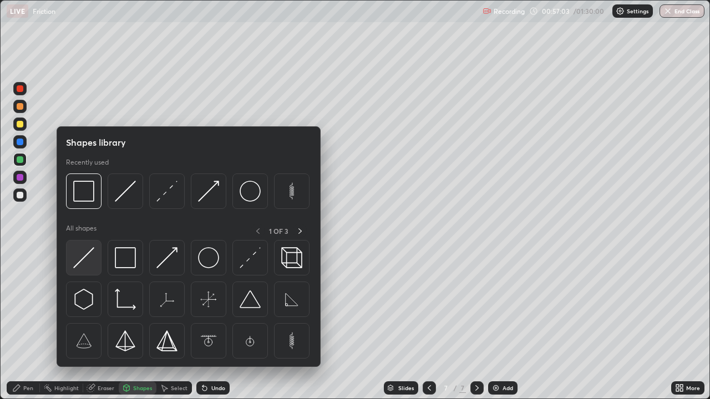
click at [87, 252] on img at bounding box center [83, 257] width 21 height 21
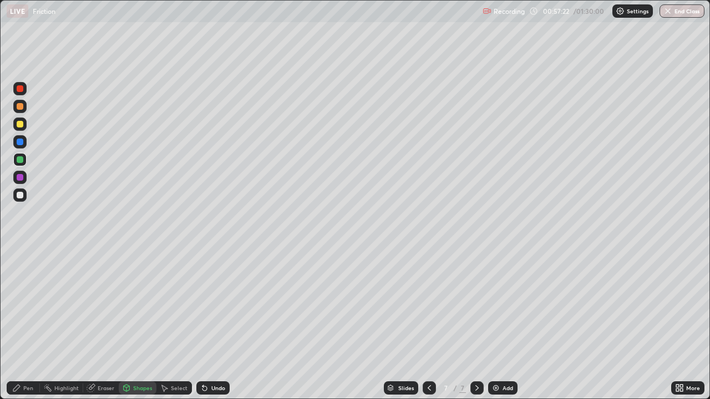
click at [29, 324] on div "Pen" at bounding box center [28, 388] width 10 height 6
click at [202, 324] on icon at bounding box center [202, 385] width 1 height 1
click at [203, 324] on icon at bounding box center [204, 389] width 4 height 4
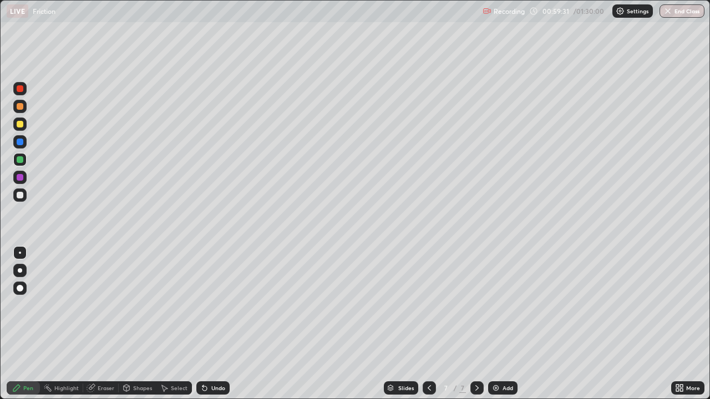
click at [20, 89] on div at bounding box center [20, 88] width 7 height 7
click at [98, 324] on div "Eraser" at bounding box center [100, 388] width 35 height 13
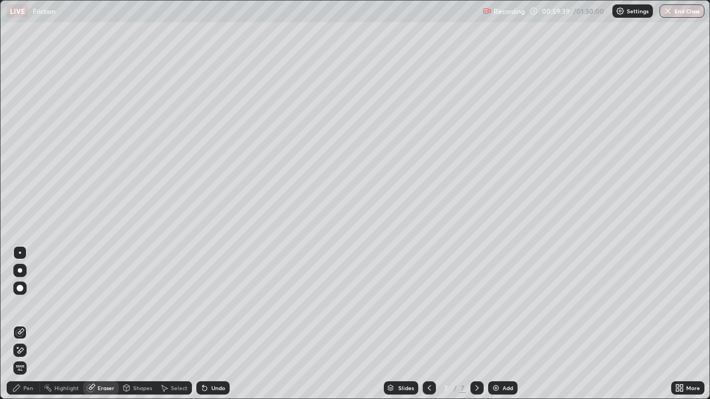
click at [131, 324] on div "Shapes" at bounding box center [138, 388] width 38 height 13
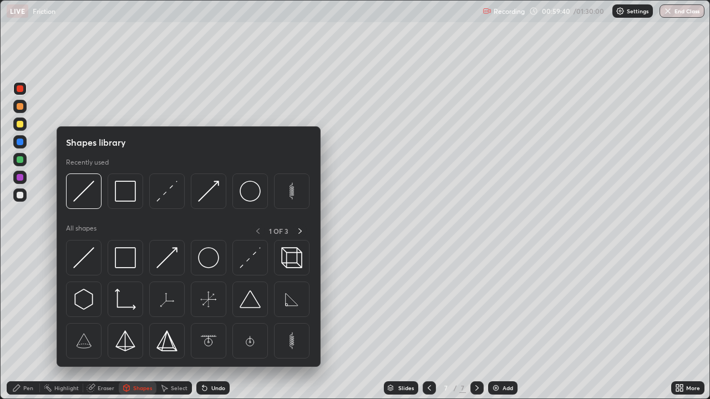
click at [171, 324] on div "Select" at bounding box center [173, 388] width 35 height 13
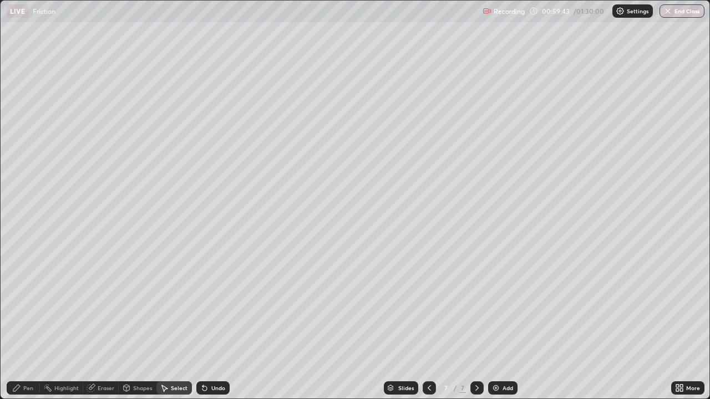
click at [175, 324] on div "Select" at bounding box center [179, 388] width 17 height 6
click at [177, 324] on div "Select" at bounding box center [179, 388] width 17 height 6
click at [202, 324] on icon at bounding box center [204, 389] width 4 height 4
click at [178, 324] on div "Select" at bounding box center [179, 388] width 17 height 6
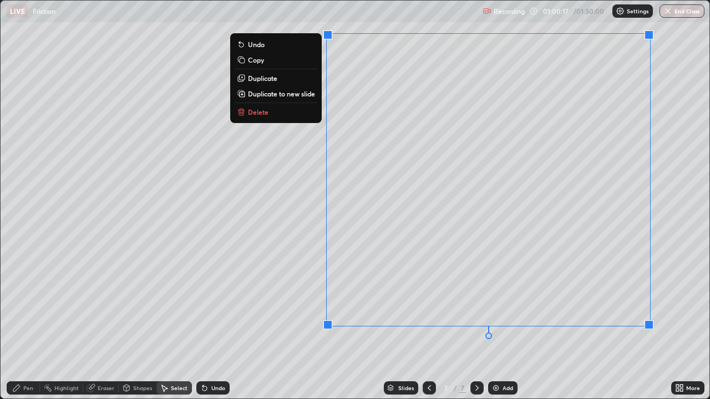
click at [632, 324] on div "0 ° Undo Copy Duplicate Duplicate to new slide Delete" at bounding box center [355, 200] width 709 height 398
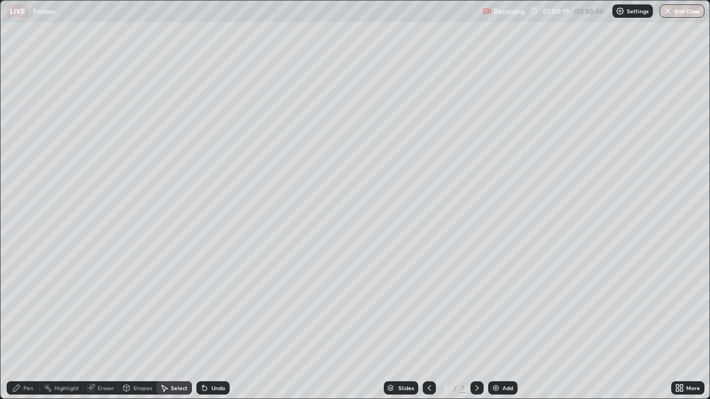
click at [102, 324] on div "Eraser" at bounding box center [106, 388] width 17 height 6
click at [139, 324] on div "Shapes" at bounding box center [142, 388] width 19 height 6
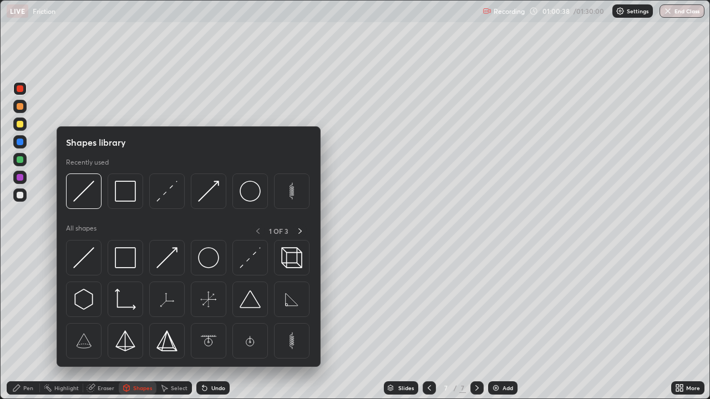
click at [90, 259] on img at bounding box center [83, 257] width 21 height 21
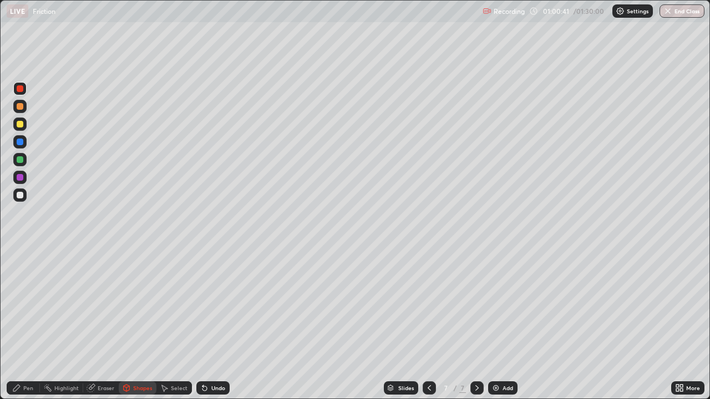
click at [140, 324] on div "Shapes" at bounding box center [142, 388] width 19 height 6
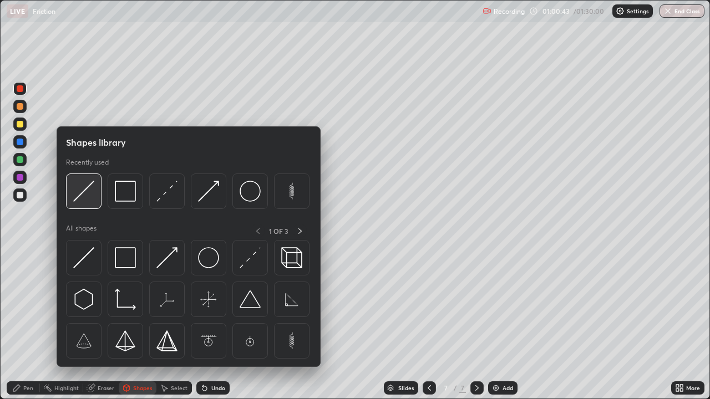
click at [72, 185] on div at bounding box center [83, 191] width 35 height 35
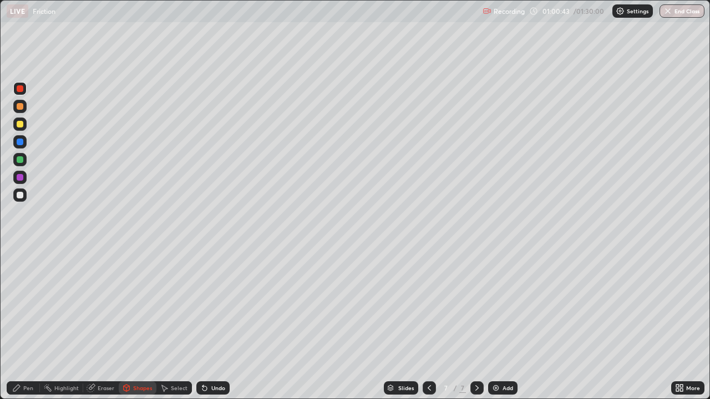
click at [20, 160] on div at bounding box center [20, 159] width 7 height 7
click at [212, 324] on div "Undo" at bounding box center [212, 388] width 33 height 13
click at [212, 324] on div "Undo" at bounding box center [218, 388] width 14 height 6
click at [140, 324] on div "Shapes" at bounding box center [142, 388] width 19 height 6
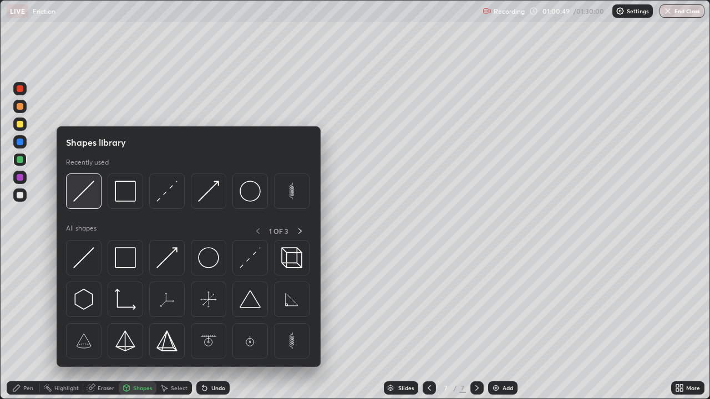
click at [84, 183] on img at bounding box center [83, 191] width 21 height 21
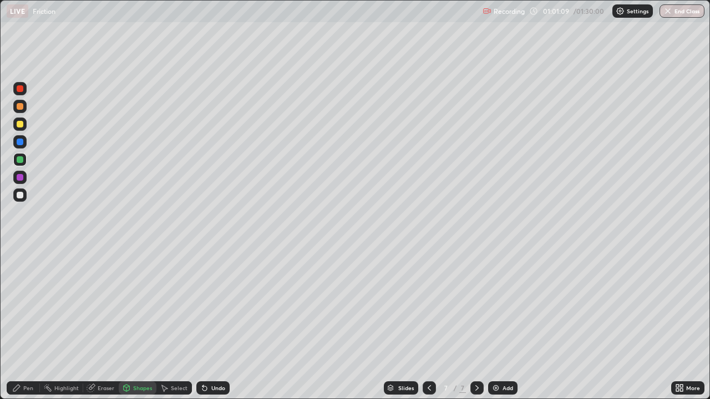
click at [23, 160] on div at bounding box center [20, 159] width 7 height 7
click at [29, 324] on div "Pen" at bounding box center [28, 388] width 10 height 6
click at [20, 192] on div at bounding box center [20, 195] width 7 height 7
click at [207, 324] on div "Undo" at bounding box center [212, 388] width 33 height 13
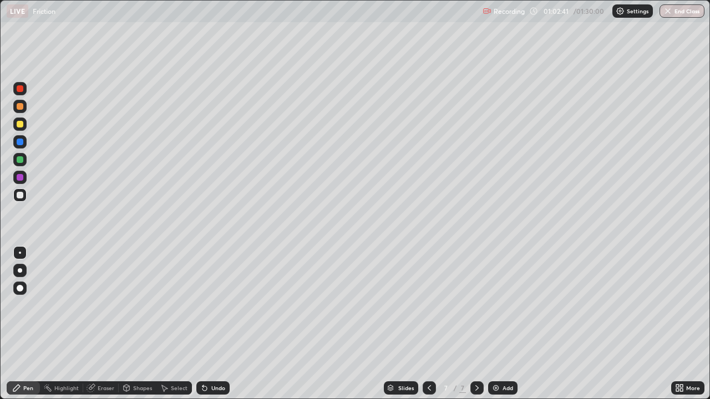
click at [202, 324] on icon at bounding box center [204, 389] width 4 height 4
click at [20, 160] on div at bounding box center [20, 159] width 7 height 7
click at [18, 87] on div at bounding box center [20, 88] width 7 height 7
click at [96, 324] on div "Eraser" at bounding box center [100, 388] width 35 height 13
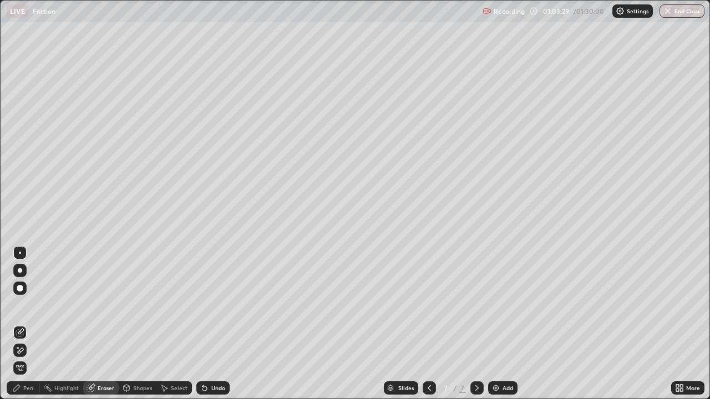
click at [28, 324] on div "Pen" at bounding box center [28, 388] width 10 height 6
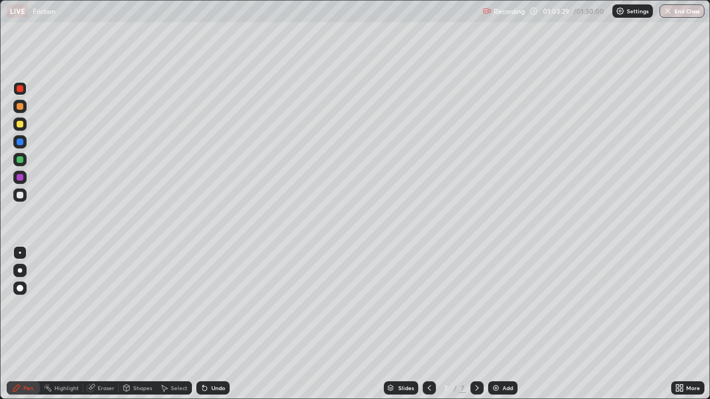
click at [20, 89] on div at bounding box center [20, 88] width 7 height 7
click at [18, 124] on div at bounding box center [20, 124] width 7 height 7
click at [21, 142] on div at bounding box center [20, 142] width 7 height 7
click at [497, 324] on img at bounding box center [495, 388] width 9 height 9
click at [429, 324] on icon at bounding box center [429, 388] width 9 height 9
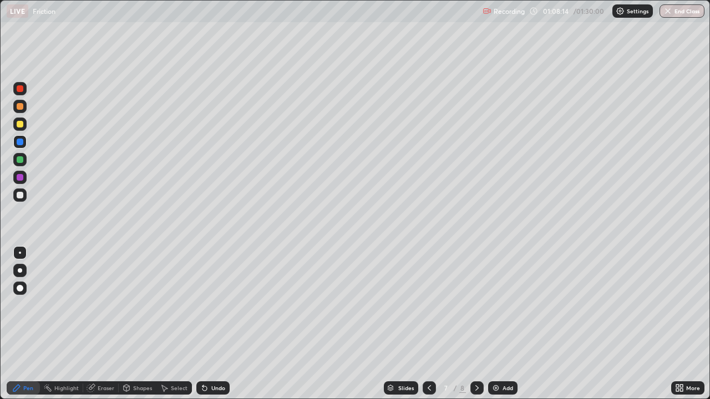
click at [477, 324] on icon at bounding box center [476, 388] width 9 height 9
click at [429, 324] on icon at bounding box center [429, 388] width 9 height 9
click at [476, 324] on icon at bounding box center [476, 388] width 9 height 9
click at [433, 324] on div at bounding box center [429, 388] width 13 height 13
click at [22, 123] on div at bounding box center [20, 124] width 7 height 7
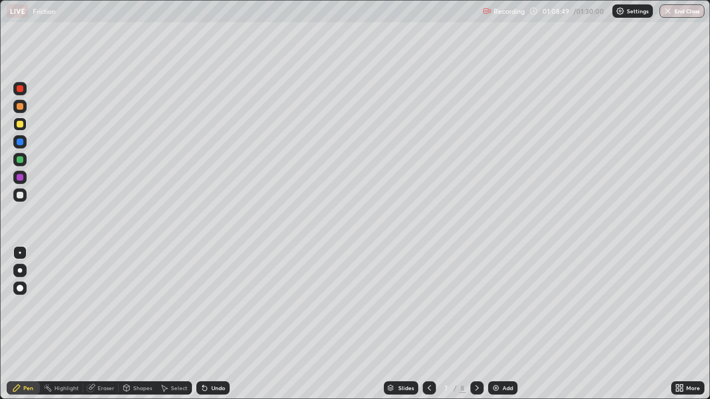
click at [19, 87] on div at bounding box center [20, 88] width 7 height 7
click at [17, 179] on div at bounding box center [20, 177] width 7 height 7
click at [475, 324] on icon at bounding box center [476, 388] width 9 height 9
click at [429, 324] on icon at bounding box center [429, 388] width 9 height 9
click at [94, 324] on icon at bounding box center [91, 388] width 9 height 9
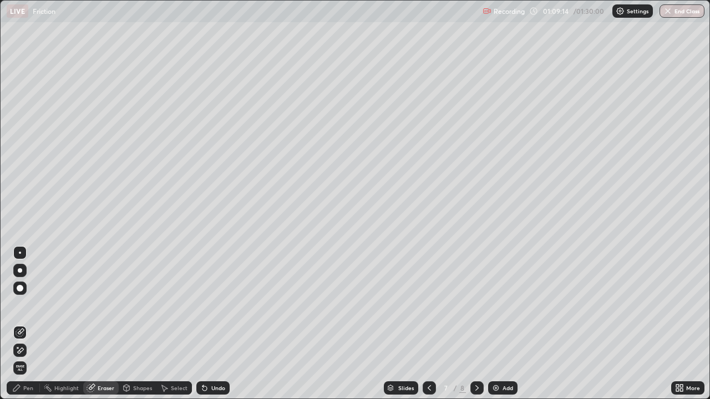
click at [474, 324] on icon at bounding box center [476, 388] width 9 height 9
click at [91, 324] on icon at bounding box center [90, 388] width 7 height 7
click at [23, 324] on div "Pen" at bounding box center [28, 388] width 10 height 6
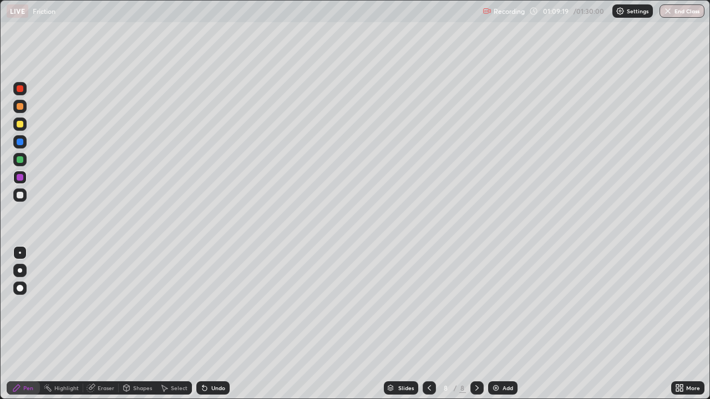
click at [20, 177] on div at bounding box center [20, 177] width 7 height 7
click at [428, 324] on icon at bounding box center [429, 388] width 9 height 9
click at [479, 324] on icon at bounding box center [476, 388] width 9 height 9
click at [428, 324] on icon at bounding box center [429, 388] width 9 height 9
click at [20, 160] on div at bounding box center [20, 159] width 7 height 7
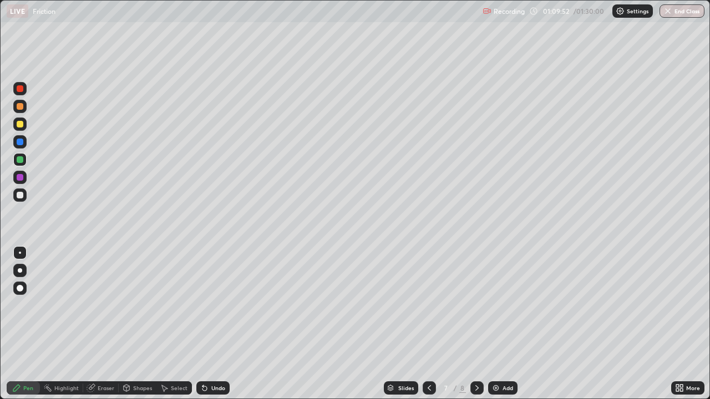
click at [20, 142] on div at bounding box center [20, 142] width 7 height 7
click at [22, 126] on div at bounding box center [20, 124] width 7 height 7
click at [207, 324] on div "Undo" at bounding box center [212, 388] width 33 height 13
click at [209, 324] on div "Undo" at bounding box center [212, 388] width 33 height 13
click at [212, 324] on div "Undo" at bounding box center [218, 388] width 14 height 6
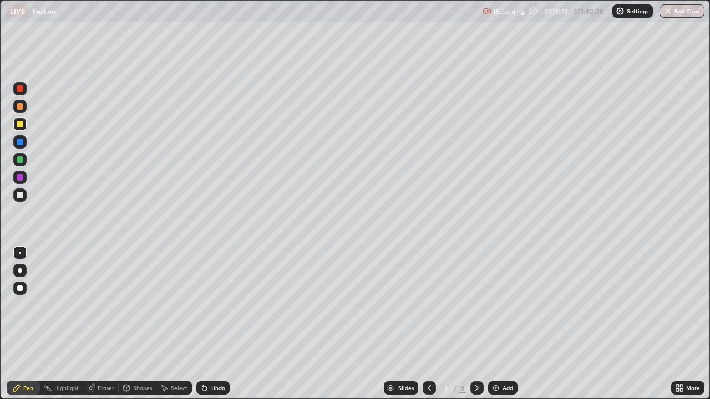
click at [426, 324] on icon at bounding box center [429, 388] width 9 height 9
click at [479, 324] on icon at bounding box center [476, 388] width 9 height 9
click at [474, 324] on icon at bounding box center [476, 388] width 9 height 9
click at [94, 324] on icon at bounding box center [92, 387] width 6 height 6
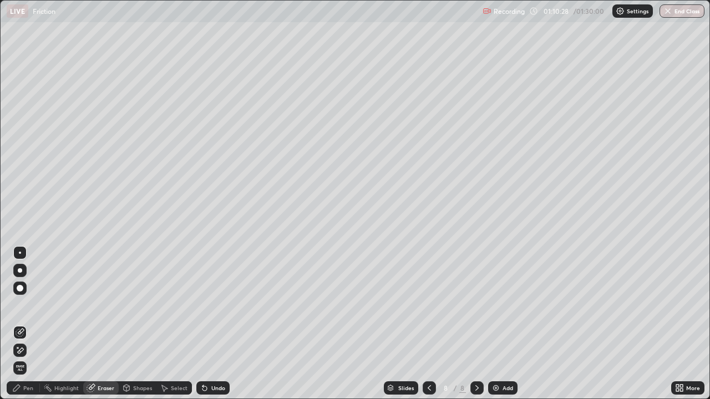
click at [28, 324] on div "Pen" at bounding box center [28, 388] width 10 height 6
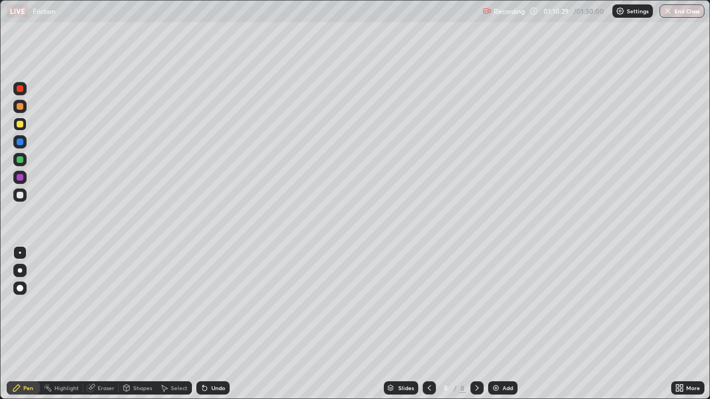
click at [20, 177] on div at bounding box center [20, 177] width 7 height 7
click at [98, 324] on div "Eraser" at bounding box center [106, 388] width 17 height 6
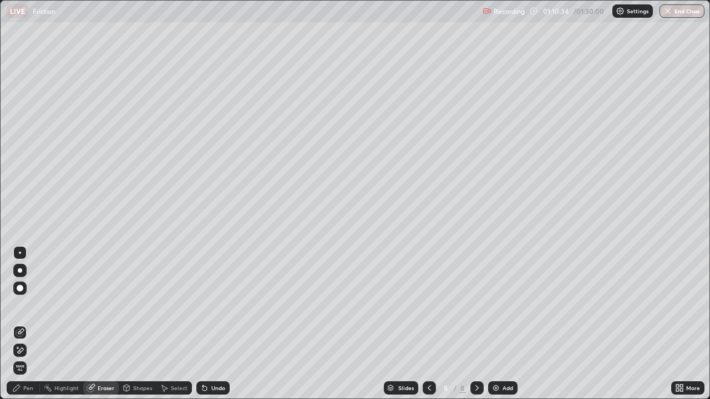
click at [31, 324] on div "Pen" at bounding box center [28, 388] width 10 height 6
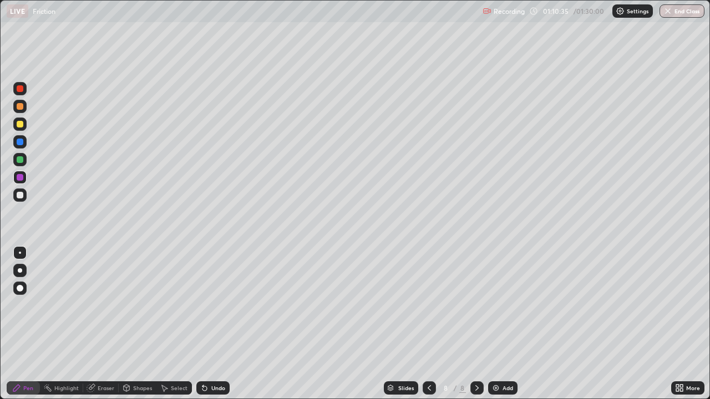
click at [20, 177] on div at bounding box center [20, 177] width 7 height 7
click at [480, 324] on icon at bounding box center [476, 388] width 9 height 9
click at [476, 324] on icon at bounding box center [476, 388] width 9 height 9
click at [430, 324] on icon at bounding box center [429, 388] width 9 height 9
click at [101, 324] on div "Eraser" at bounding box center [106, 388] width 17 height 6
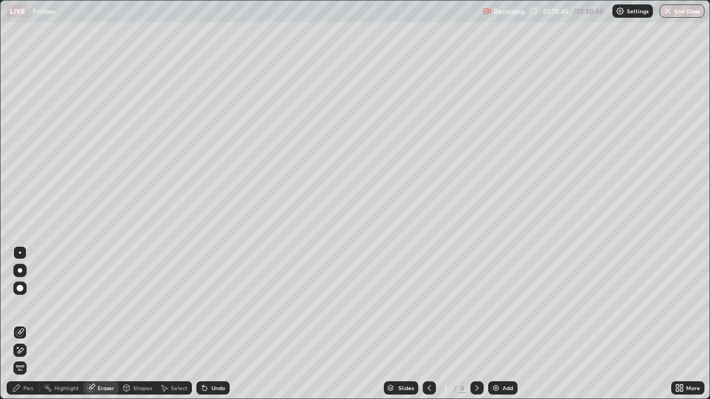
click at [44, 324] on circle at bounding box center [44, 387] width 1 height 1
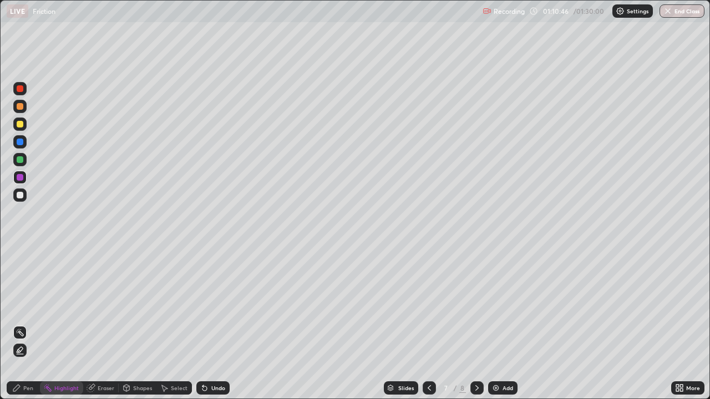
click at [20, 142] on div at bounding box center [20, 142] width 7 height 7
click at [28, 324] on div "Pen" at bounding box center [28, 388] width 10 height 6
click at [19, 251] on div at bounding box center [19, 252] width 13 height 13
click at [428, 324] on icon at bounding box center [429, 388] width 9 height 9
click at [476, 324] on icon at bounding box center [476, 388] width 3 height 6
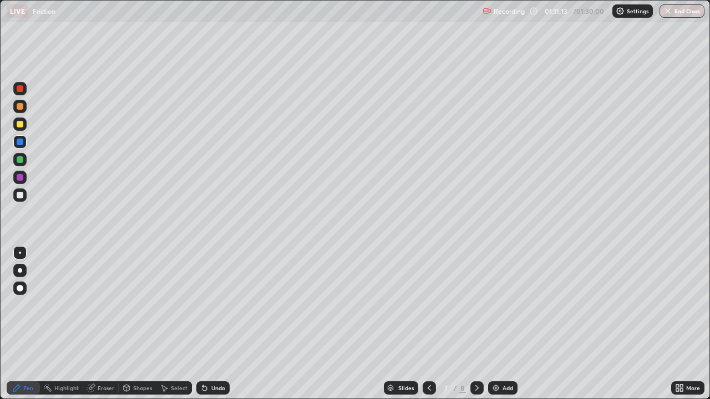
click at [478, 324] on icon at bounding box center [476, 388] width 9 height 9
click at [21, 177] on div at bounding box center [20, 177] width 7 height 7
click at [433, 324] on div at bounding box center [429, 388] width 13 height 13
click at [476, 324] on icon at bounding box center [476, 388] width 9 height 9
click at [431, 324] on icon at bounding box center [429, 388] width 9 height 9
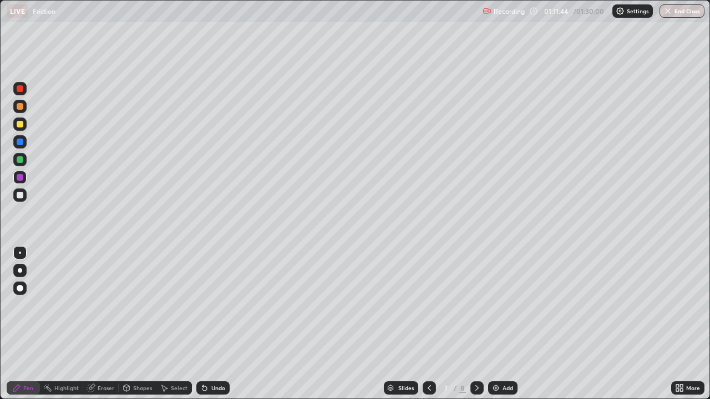
click at [21, 142] on div at bounding box center [20, 142] width 7 height 7
click at [472, 324] on icon at bounding box center [476, 388] width 9 height 9
click at [477, 324] on icon at bounding box center [476, 388] width 9 height 9
click at [495, 324] on img at bounding box center [495, 388] width 9 height 9
click at [20, 88] on div at bounding box center [20, 88] width 7 height 7
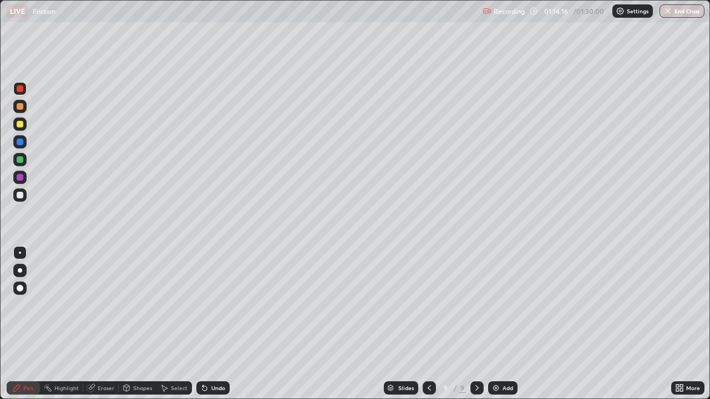
click at [20, 177] on div at bounding box center [20, 177] width 7 height 7
click at [17, 176] on div at bounding box center [20, 177] width 7 height 7
click at [18, 194] on div at bounding box center [20, 195] width 7 height 7
click at [211, 324] on div "Undo" at bounding box center [218, 388] width 14 height 6
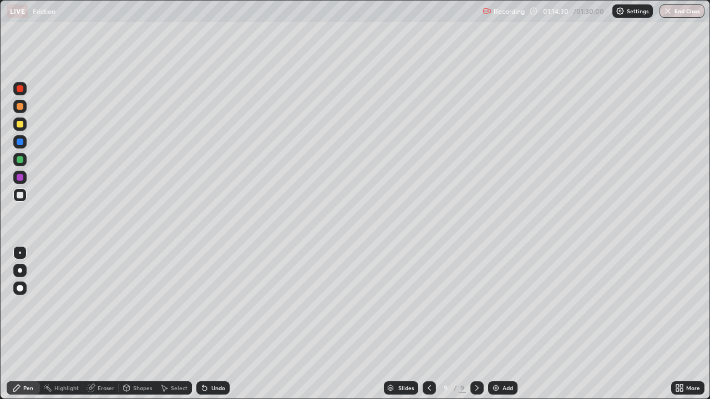
click at [206, 324] on icon at bounding box center [204, 388] width 9 height 9
click at [202, 324] on icon at bounding box center [204, 389] width 4 height 4
click at [28, 324] on div "Pen" at bounding box center [28, 388] width 10 height 6
click at [17, 179] on div at bounding box center [20, 177] width 7 height 7
click at [21, 122] on div at bounding box center [20, 124] width 7 height 7
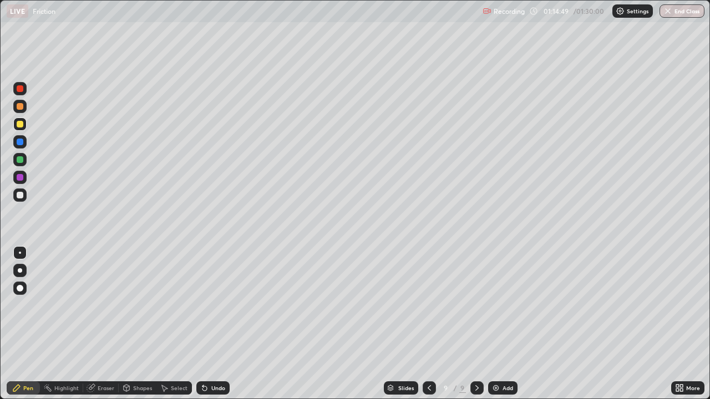
click at [19, 180] on div at bounding box center [20, 177] width 7 height 7
click at [19, 178] on div at bounding box center [20, 177] width 7 height 7
click at [205, 324] on icon at bounding box center [204, 388] width 9 height 9
click at [202, 324] on icon at bounding box center [202, 385] width 1 height 1
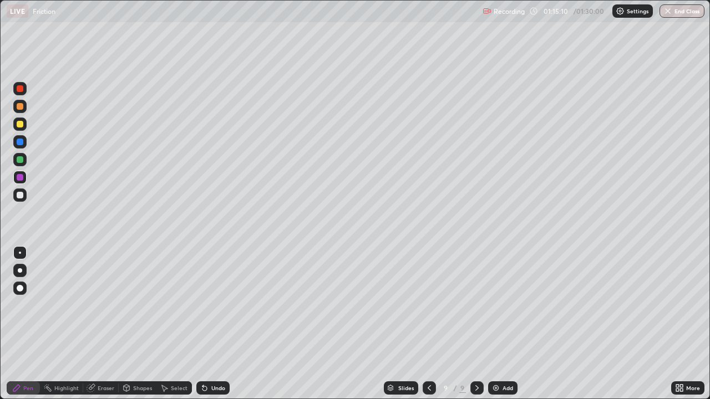
click at [211, 324] on div "Undo" at bounding box center [218, 388] width 14 height 6
click at [207, 324] on icon at bounding box center [204, 388] width 9 height 9
click at [203, 324] on icon at bounding box center [204, 389] width 4 height 4
click at [205, 324] on icon at bounding box center [204, 388] width 9 height 9
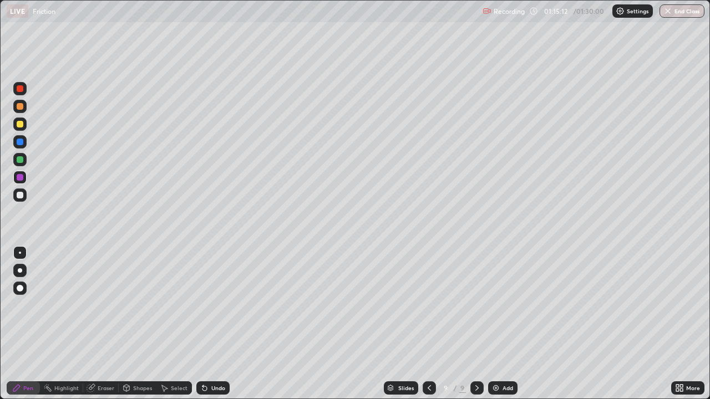
click at [203, 324] on icon at bounding box center [204, 389] width 4 height 4
click at [202, 324] on icon at bounding box center [202, 385] width 1 height 1
click at [202, 324] on icon at bounding box center [204, 388] width 9 height 9
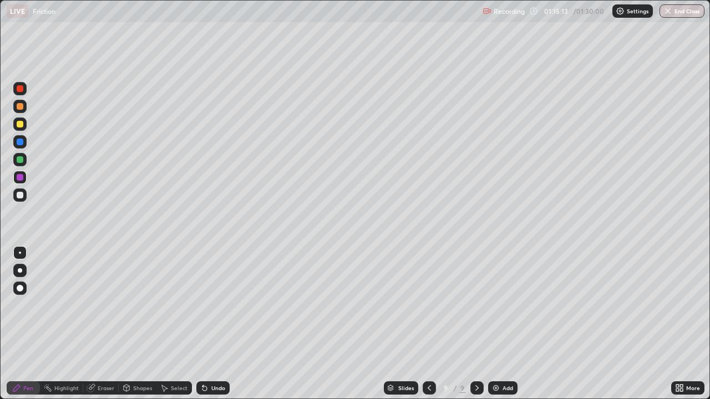
click at [202, 324] on icon at bounding box center [204, 388] width 9 height 9
click at [202, 324] on icon at bounding box center [202, 385] width 1 height 1
click at [204, 324] on icon at bounding box center [204, 389] width 4 height 4
click at [20, 195] on div at bounding box center [20, 195] width 7 height 7
click at [20, 160] on div at bounding box center [20, 159] width 7 height 7
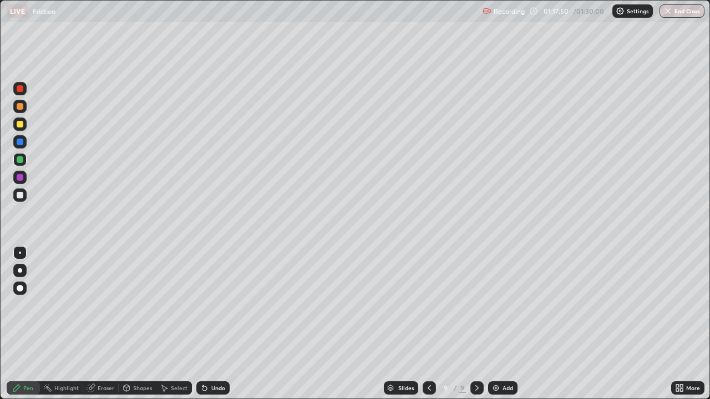
click at [173, 324] on div "Select" at bounding box center [179, 388] width 17 height 6
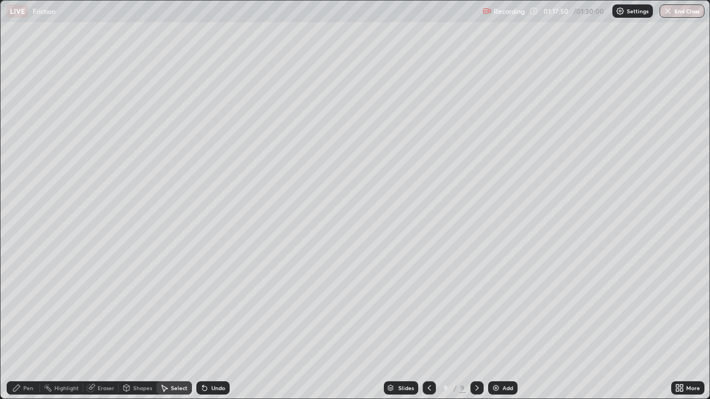
click at [133, 324] on div "Shapes" at bounding box center [142, 388] width 19 height 6
click at [105, 324] on div "Eraser" at bounding box center [106, 388] width 17 height 6
click at [28, 324] on div "Pen" at bounding box center [28, 388] width 10 height 6
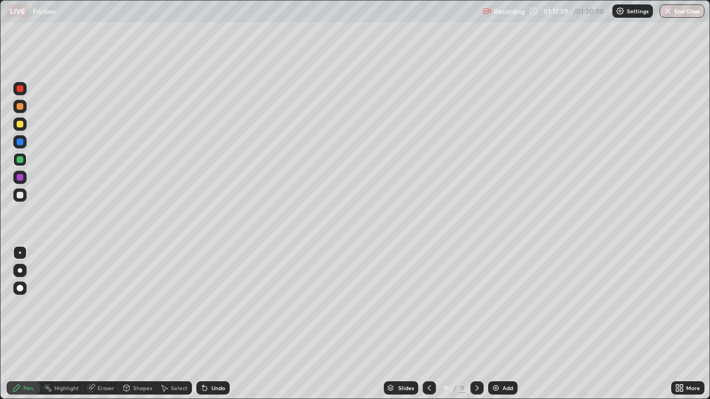
click at [22, 196] on div at bounding box center [20, 195] width 7 height 7
click at [20, 177] on div at bounding box center [20, 177] width 7 height 7
click at [21, 195] on div at bounding box center [20, 195] width 7 height 7
click at [496, 324] on img at bounding box center [495, 388] width 9 height 9
click at [22, 158] on div at bounding box center [20, 159] width 7 height 7
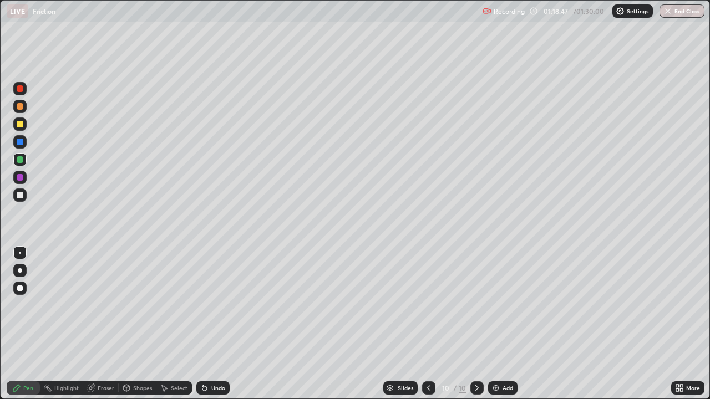
click at [20, 177] on div at bounding box center [20, 177] width 7 height 7
click at [17, 162] on div at bounding box center [19, 159] width 13 height 13
click at [19, 156] on div at bounding box center [20, 159] width 7 height 7
click at [676, 11] on button "End Class" at bounding box center [681, 10] width 45 height 13
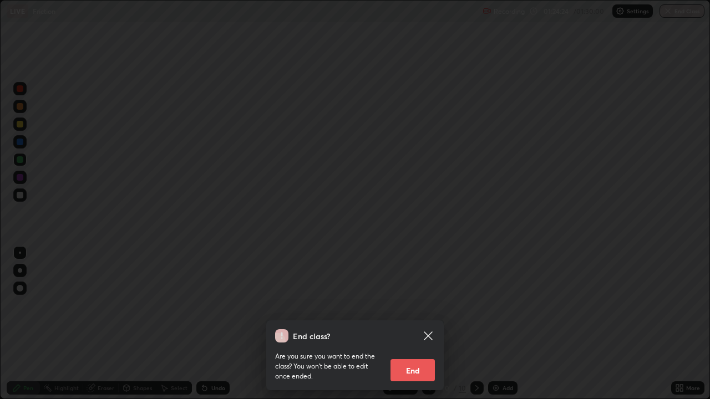
click at [415, 324] on button "End" at bounding box center [412, 370] width 44 height 22
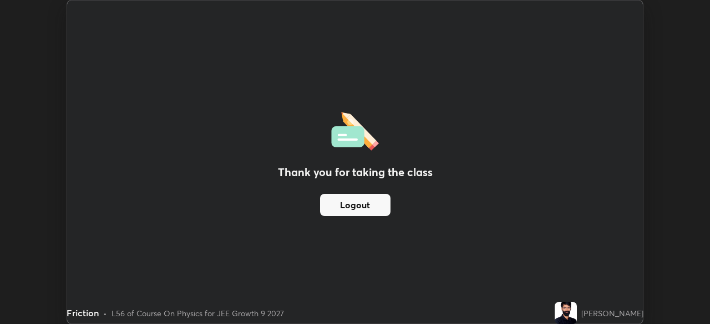
scroll to position [55131, 54745]
click at [379, 204] on button "Logout" at bounding box center [355, 205] width 70 height 22
